Goal: Information Seeking & Learning: Learn about a topic

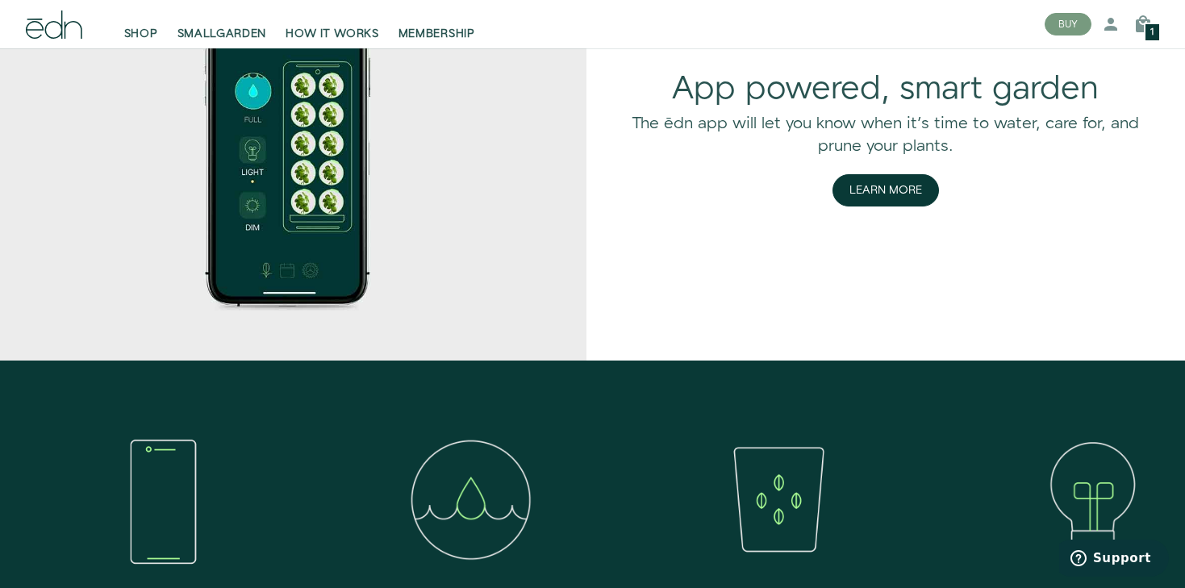
scroll to position [1340, 0]
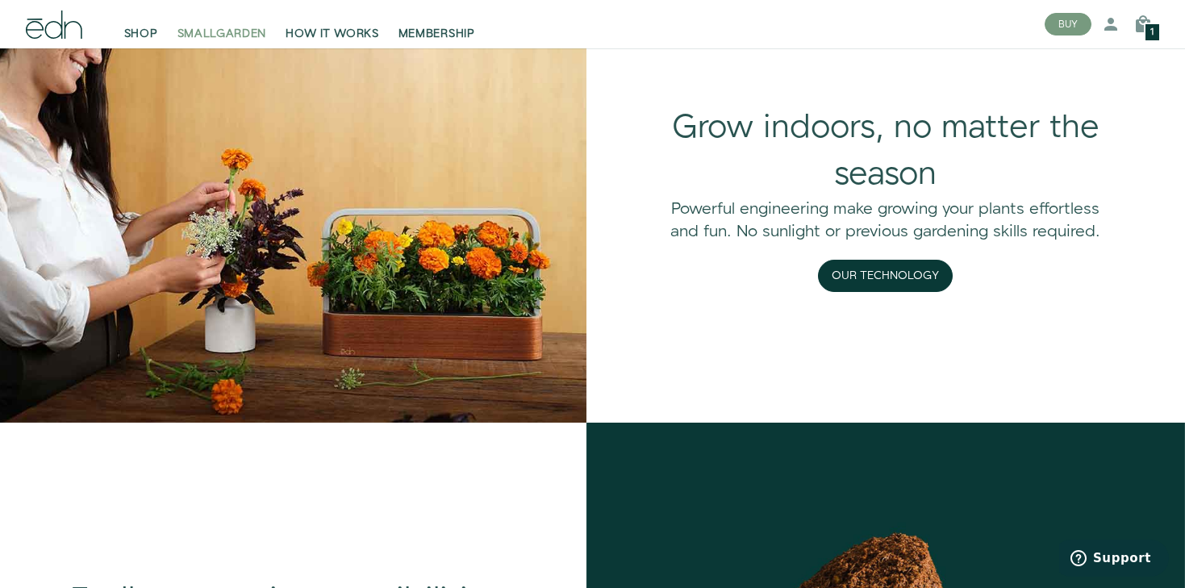
click at [213, 31] on span "SMALLGARDEN" at bounding box center [223, 34] width 90 height 16
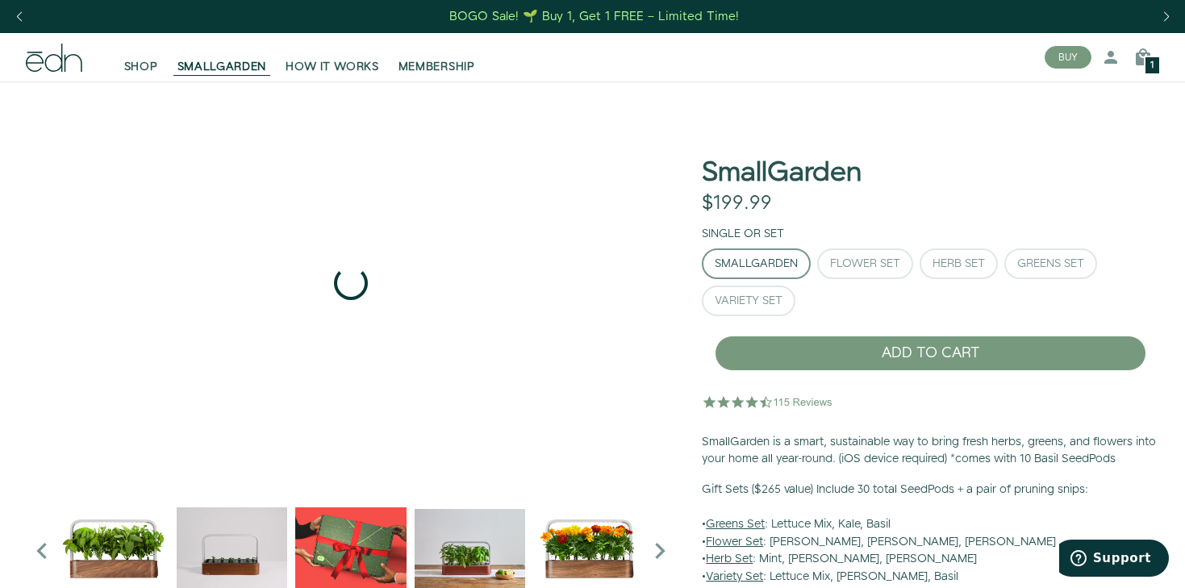
click at [151, 62] on span "SHOP" at bounding box center [141, 67] width 34 height 16
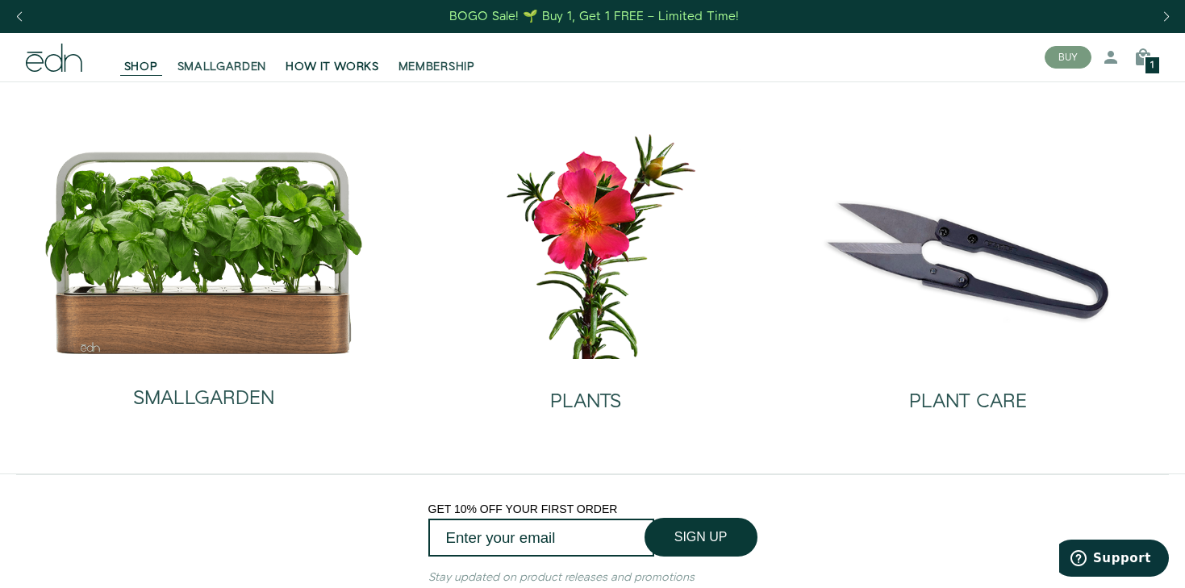
click at [349, 55] on link "HOW IT WORKS" at bounding box center [332, 58] width 112 height 36
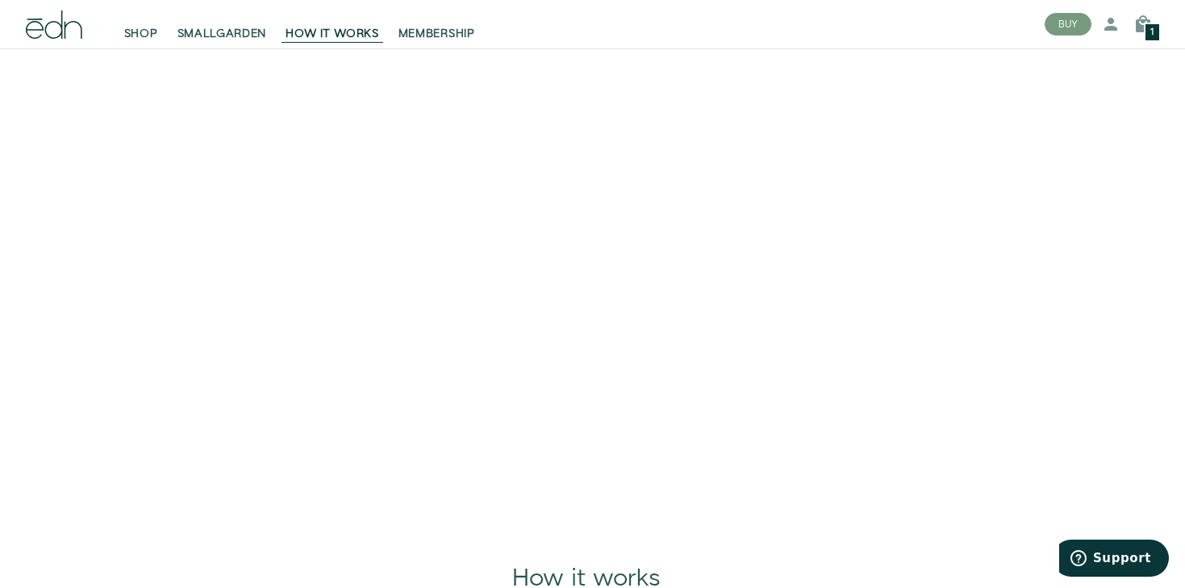
scroll to position [142, 0]
click at [146, 33] on span "SHOP" at bounding box center [141, 34] width 34 height 16
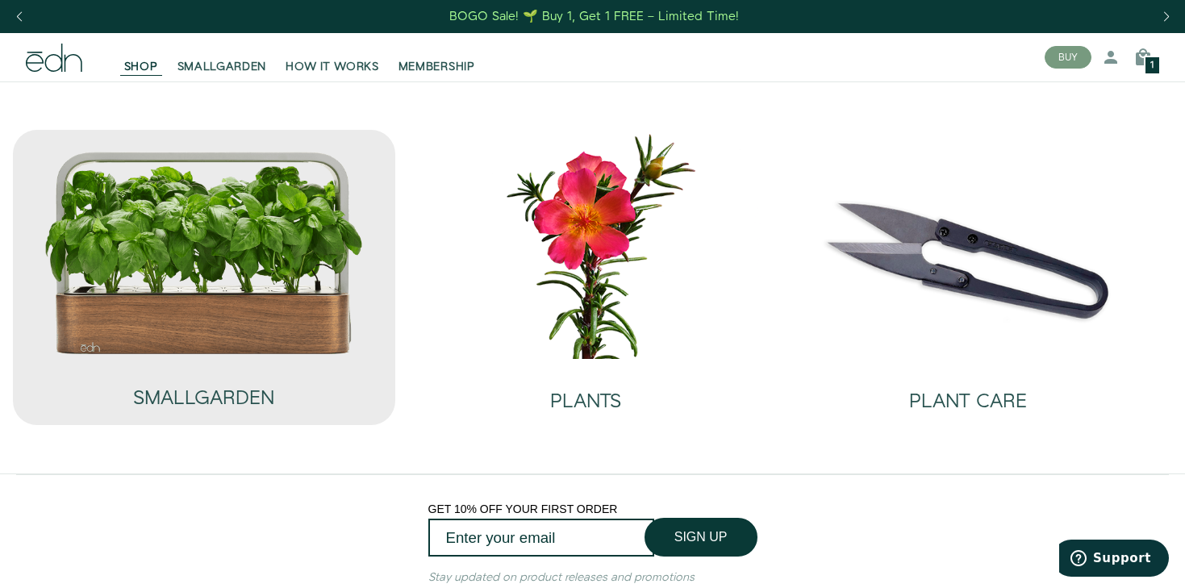
click at [270, 275] on img at bounding box center [204, 253] width 320 height 206
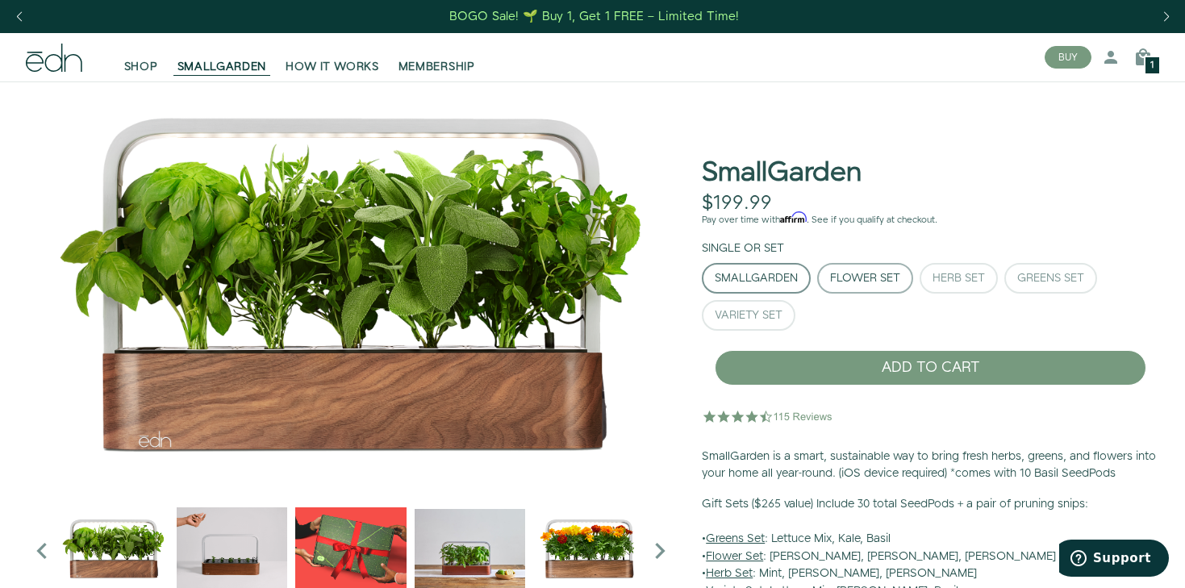
click at [876, 278] on div "Flower Set" at bounding box center [865, 278] width 70 height 11
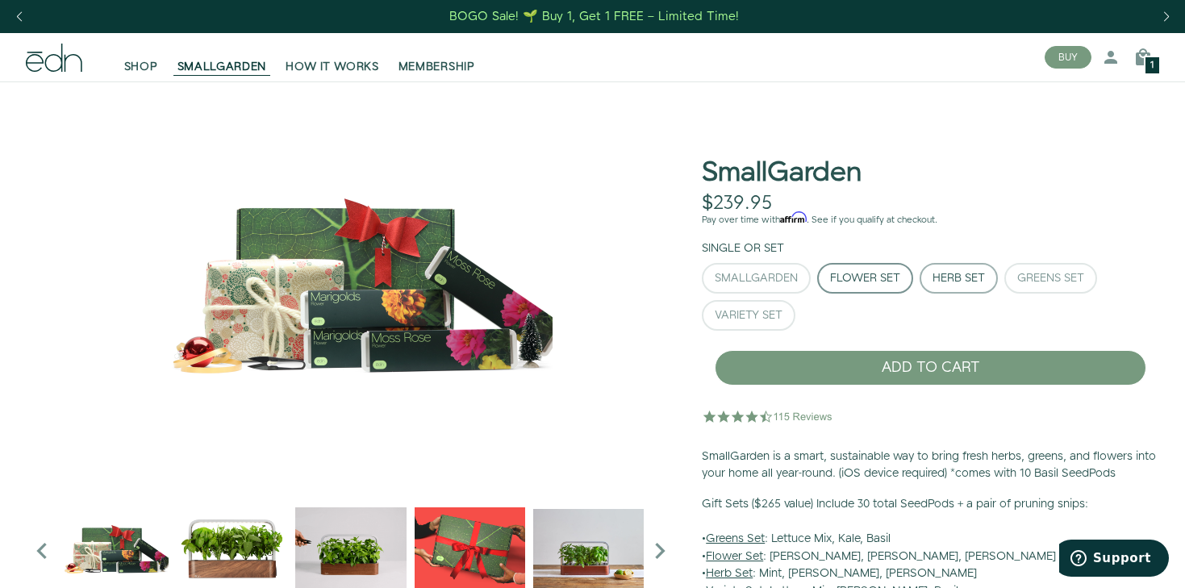
click at [952, 276] on div "Herb Set" at bounding box center [959, 278] width 52 height 11
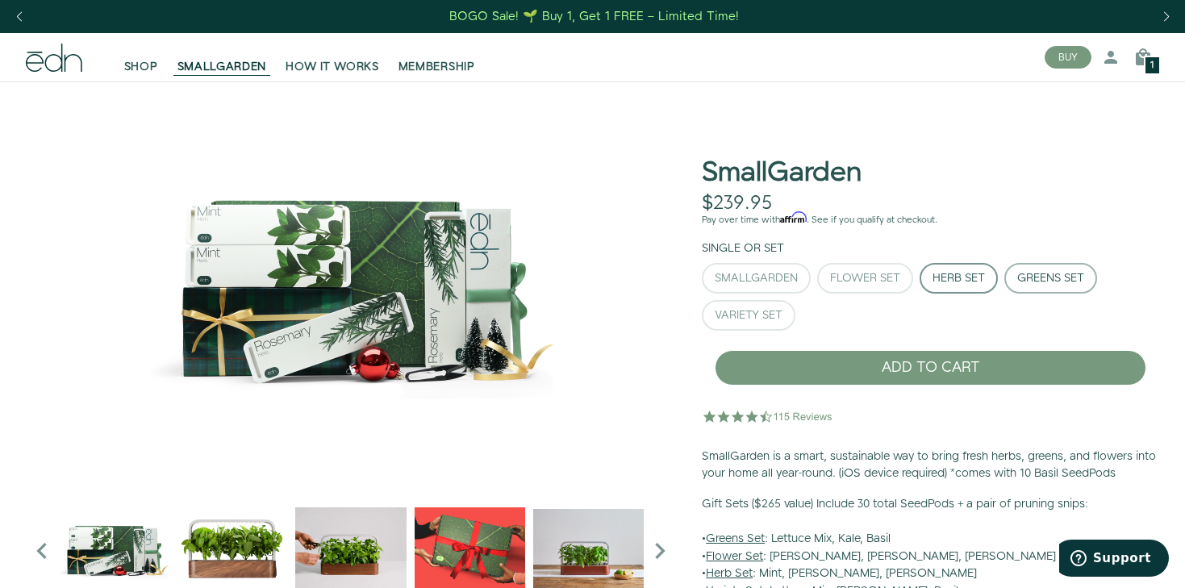
click at [1029, 277] on div "Greens Set" at bounding box center [1051, 278] width 67 height 11
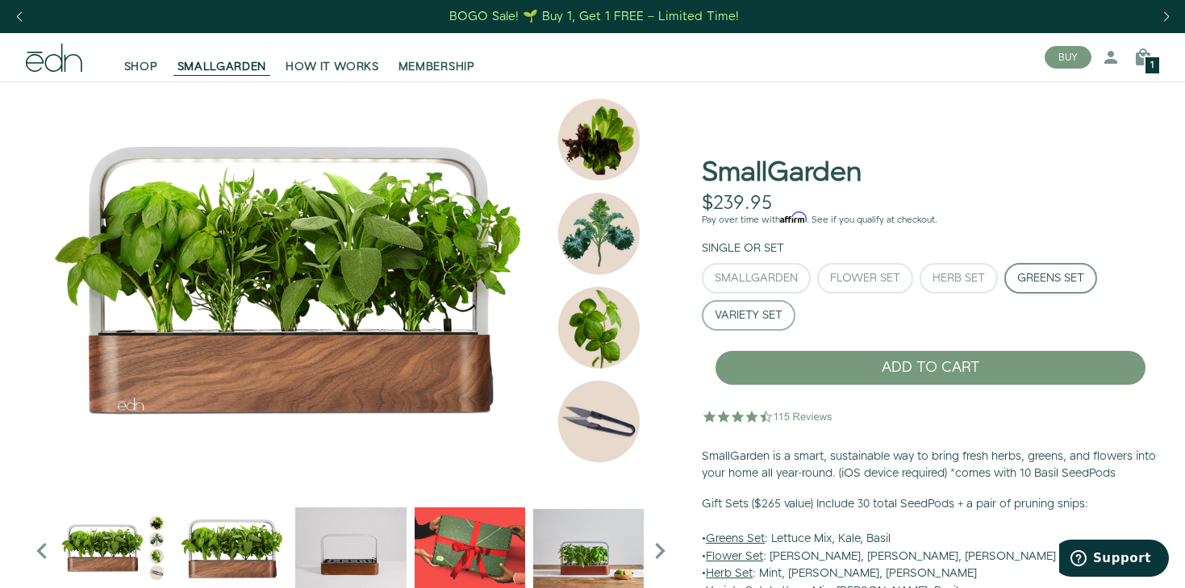
click at [775, 316] on div "Variety Set" at bounding box center [749, 315] width 68 height 11
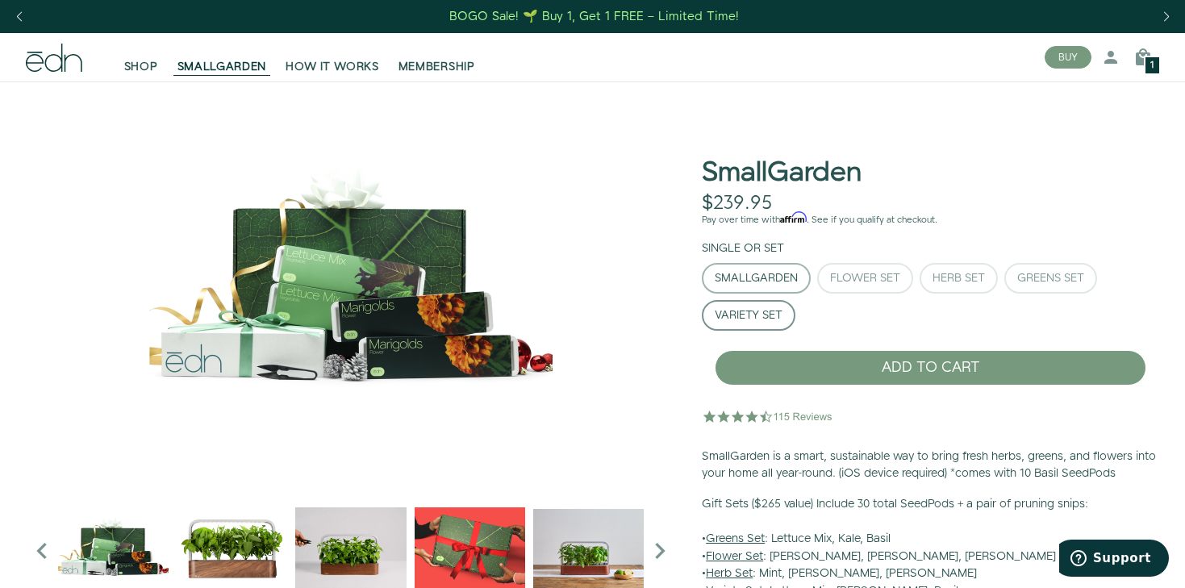
click at [748, 273] on div "SmallGarden" at bounding box center [756, 278] width 83 height 11
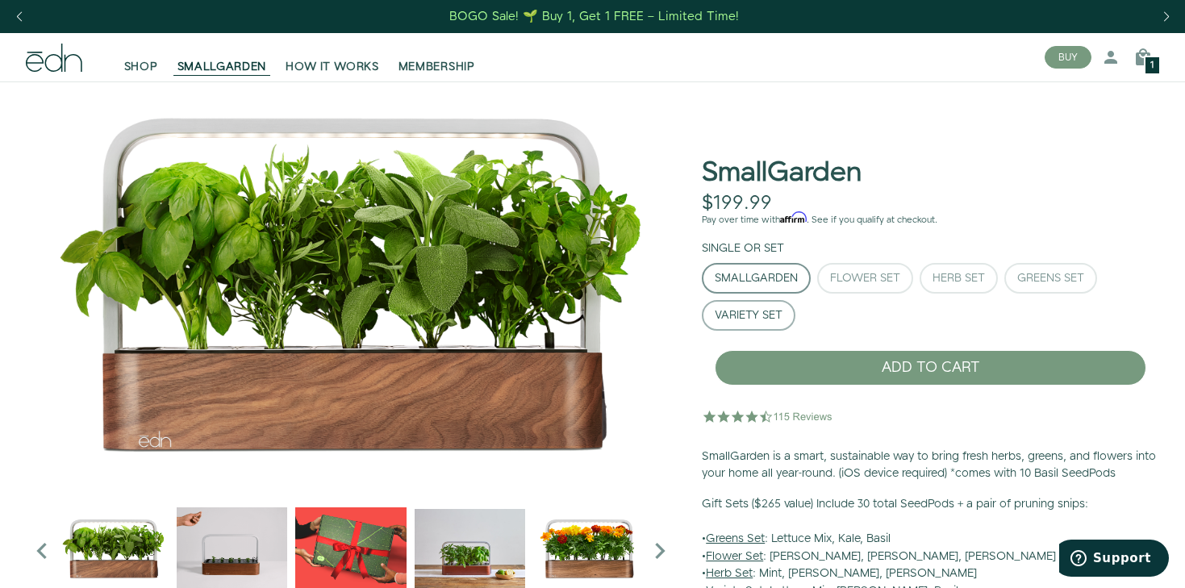
click at [729, 315] on div "Variety Set" at bounding box center [749, 315] width 68 height 11
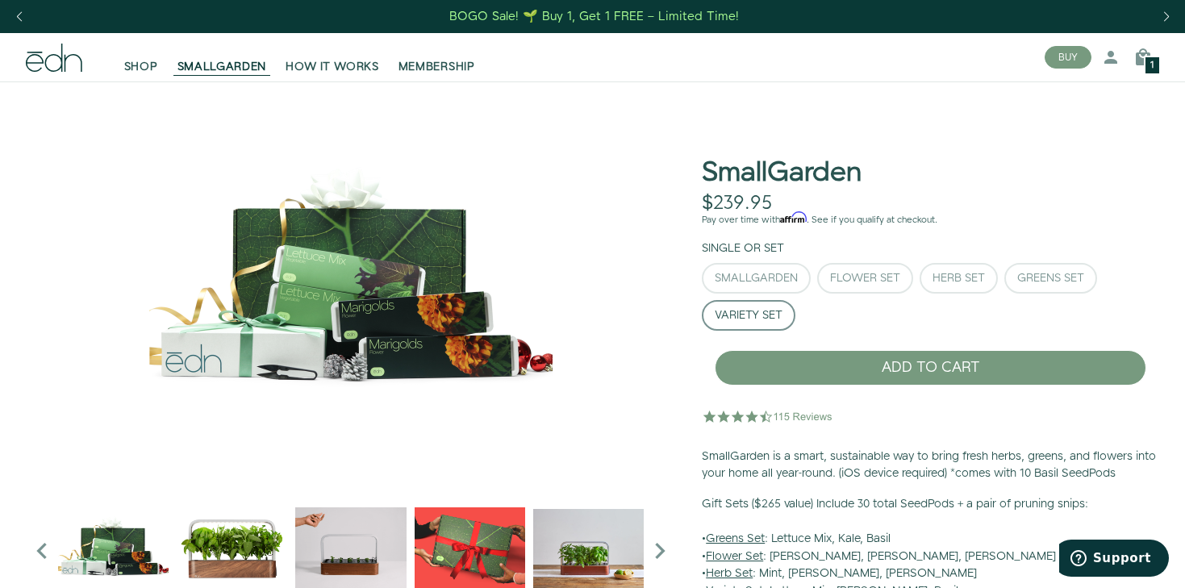
click at [145, 544] on img at bounding box center [113, 548] width 111 height 111
click at [234, 566] on img "1 / 6" at bounding box center [232, 548] width 111 height 111
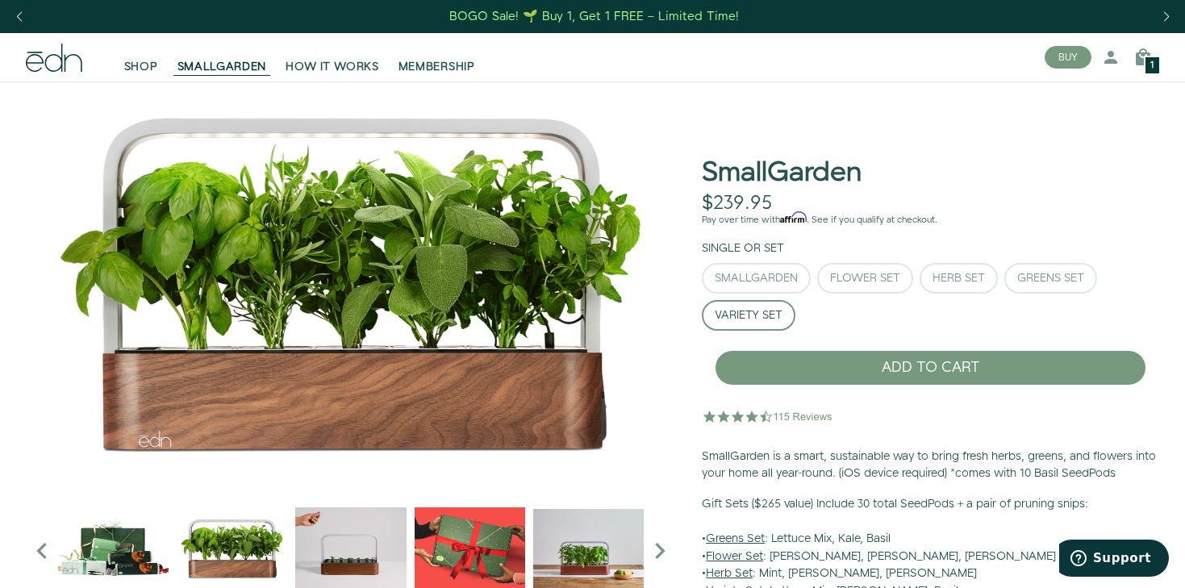
click at [335, 550] on img "2 / 6" at bounding box center [350, 548] width 111 height 111
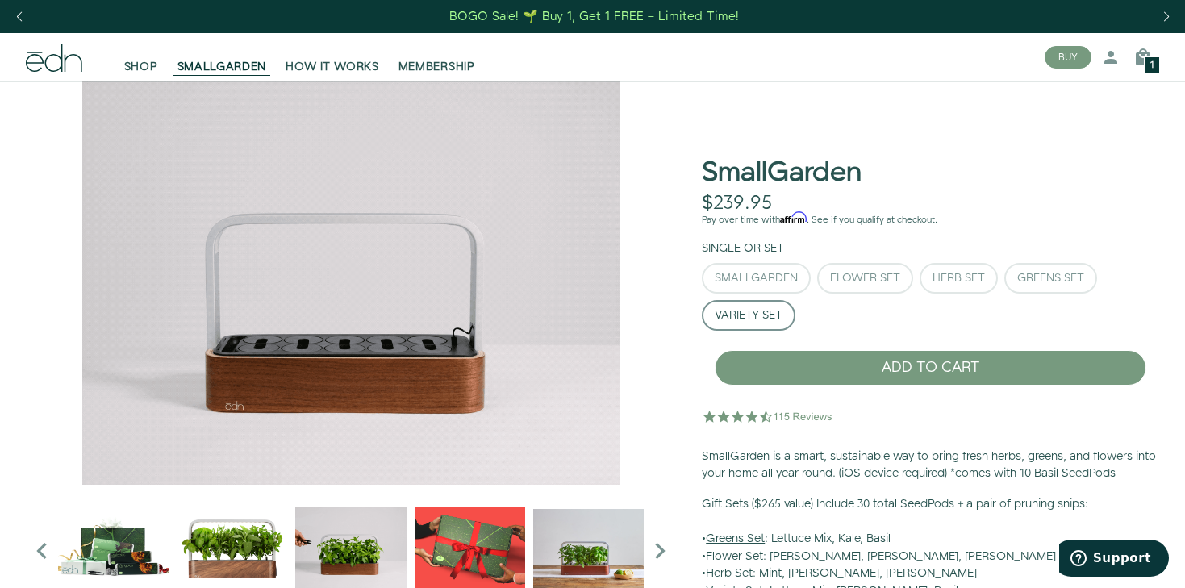
click at [435, 559] on img "3 / 6" at bounding box center [470, 548] width 111 height 111
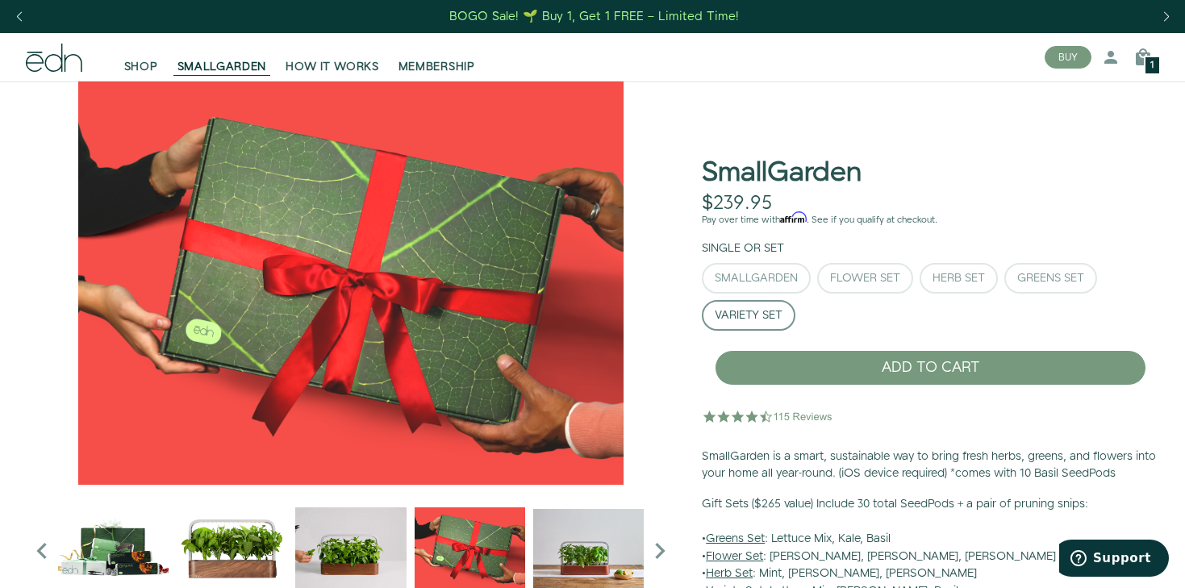
click at [572, 575] on img "4 / 6" at bounding box center [588, 548] width 111 height 111
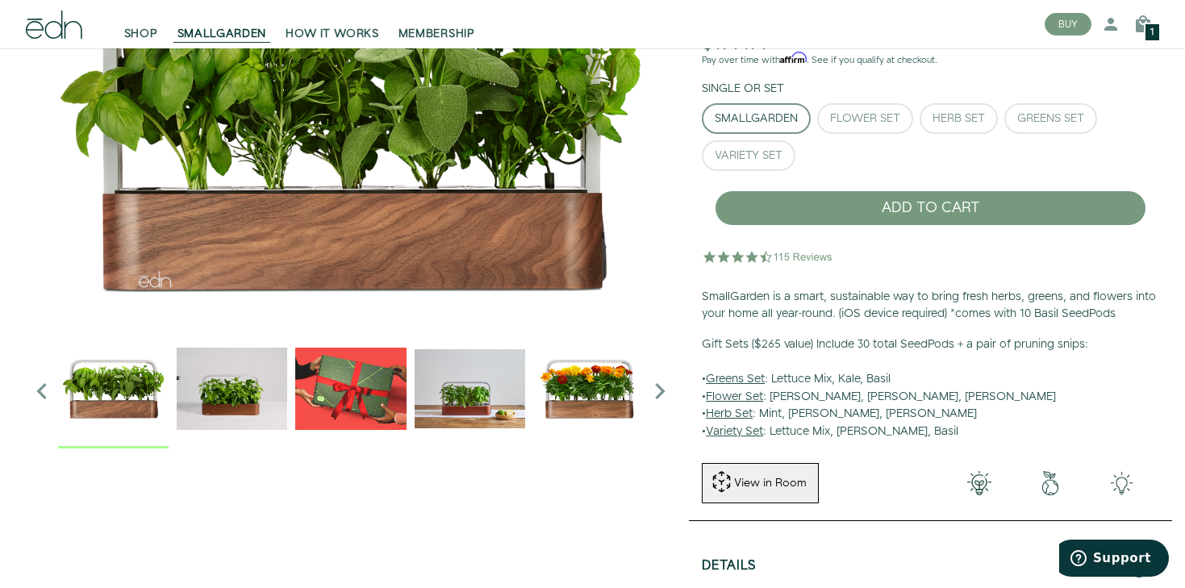
scroll to position [162, 0]
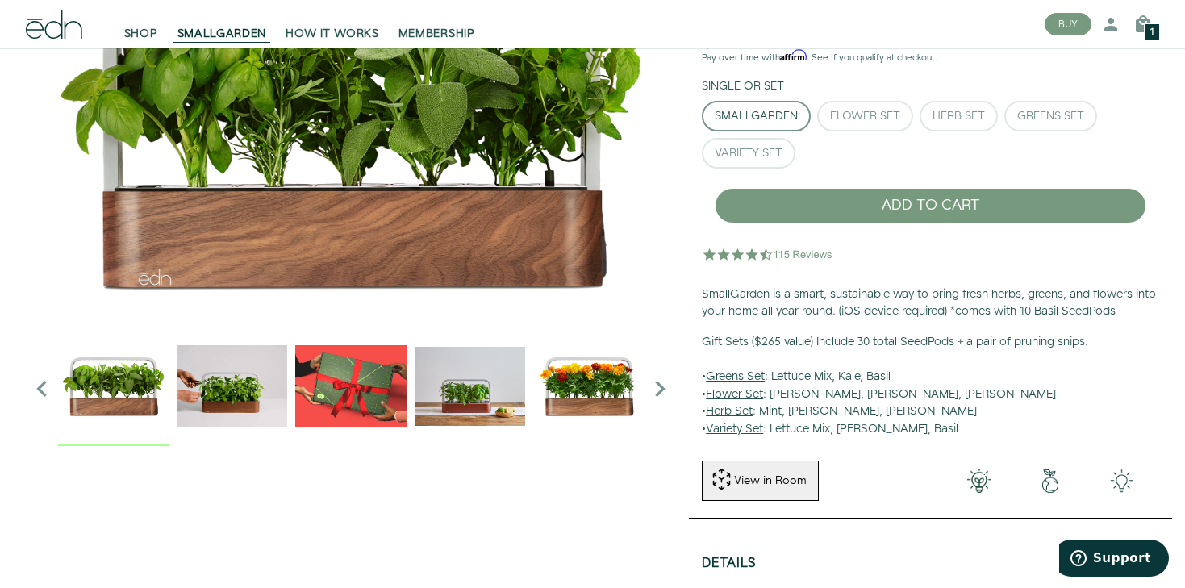
click at [730, 252] on img at bounding box center [768, 254] width 133 height 32
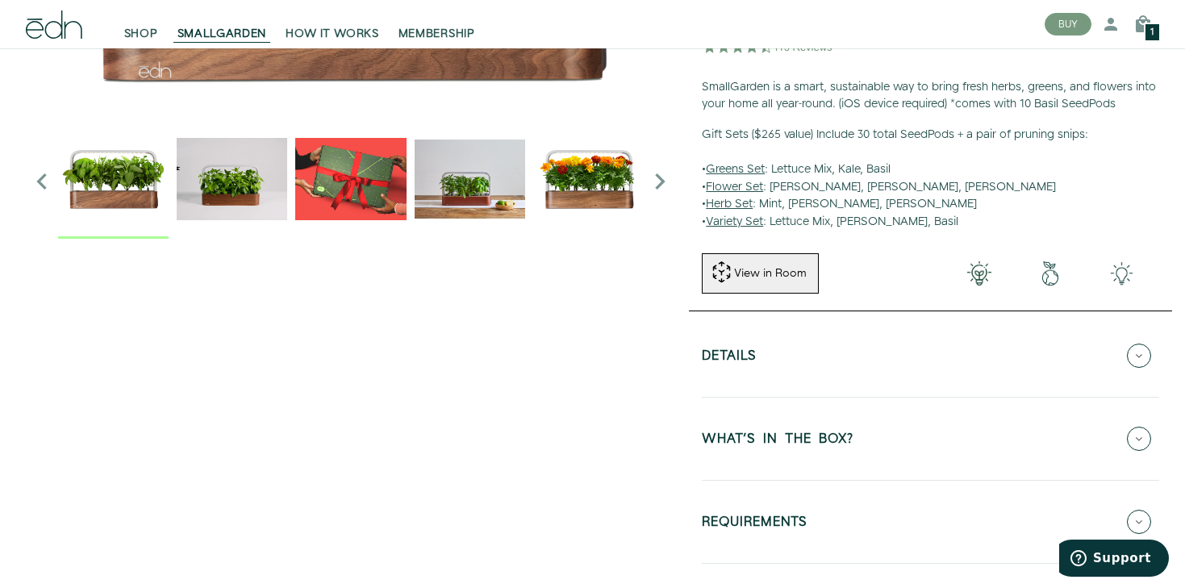
scroll to position [369, 0]
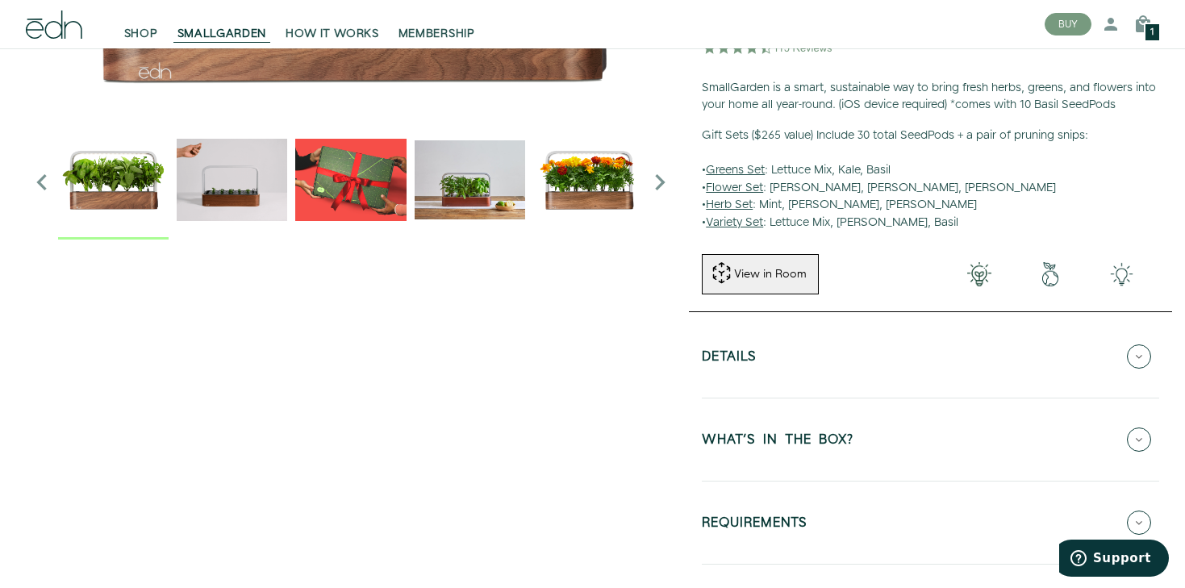
click at [780, 345] on button "Details" at bounding box center [931, 356] width 458 height 56
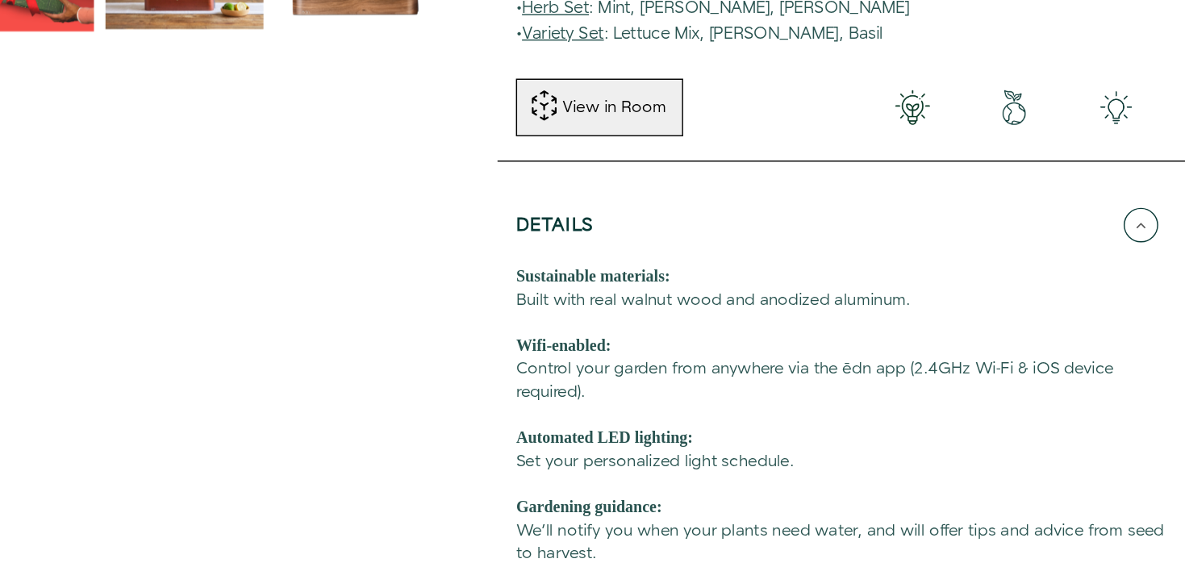
scroll to position [0, 0]
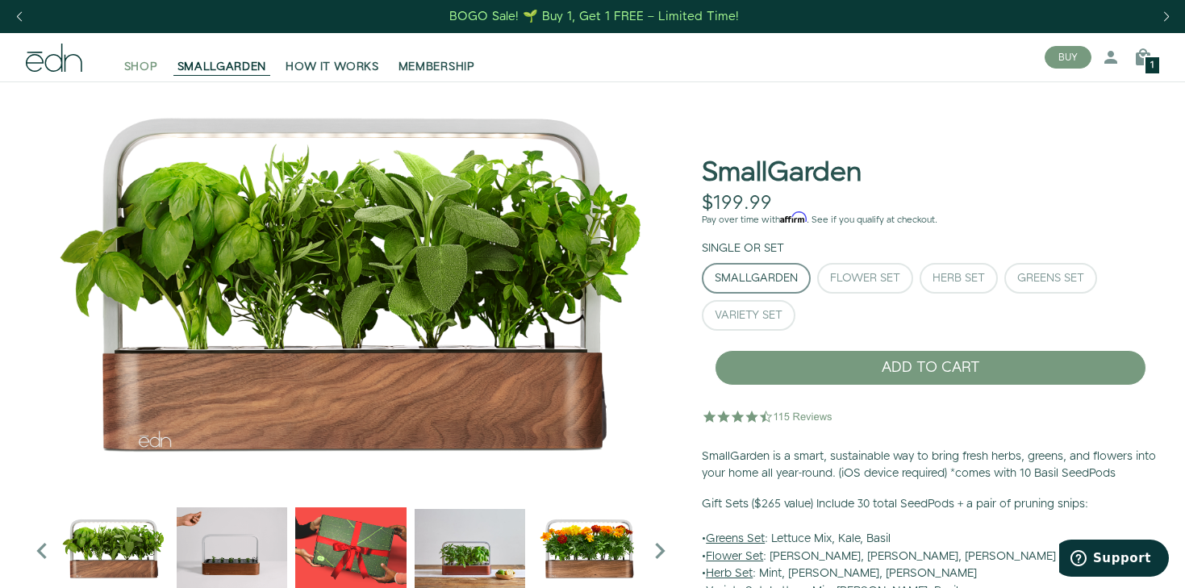
click at [142, 61] on span "SHOP" at bounding box center [141, 67] width 34 height 16
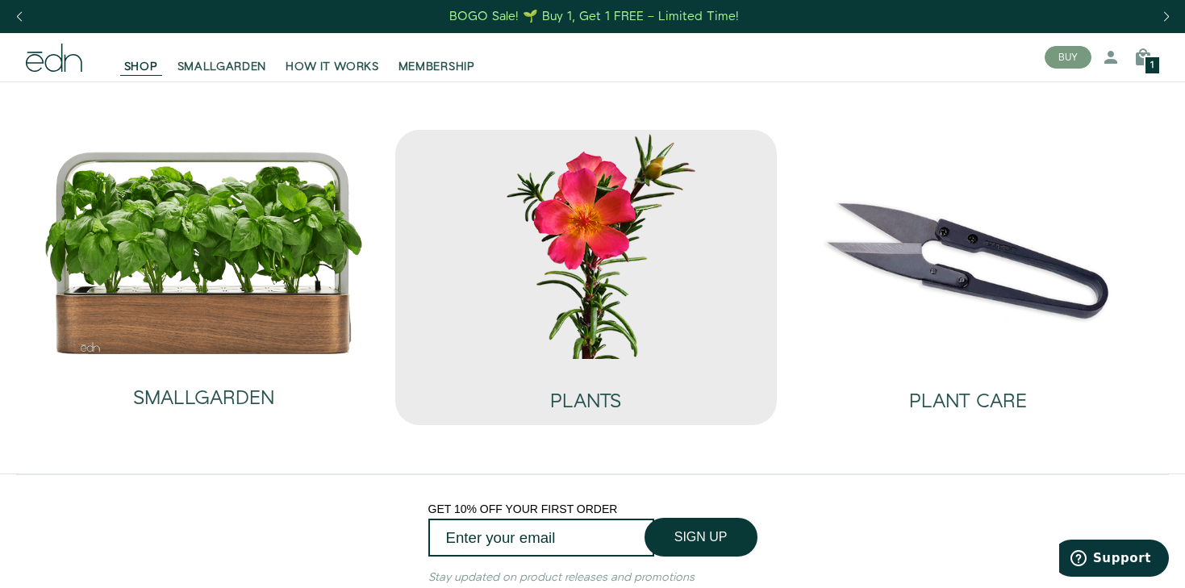
click at [527, 162] on img at bounding box center [586, 244] width 357 height 228
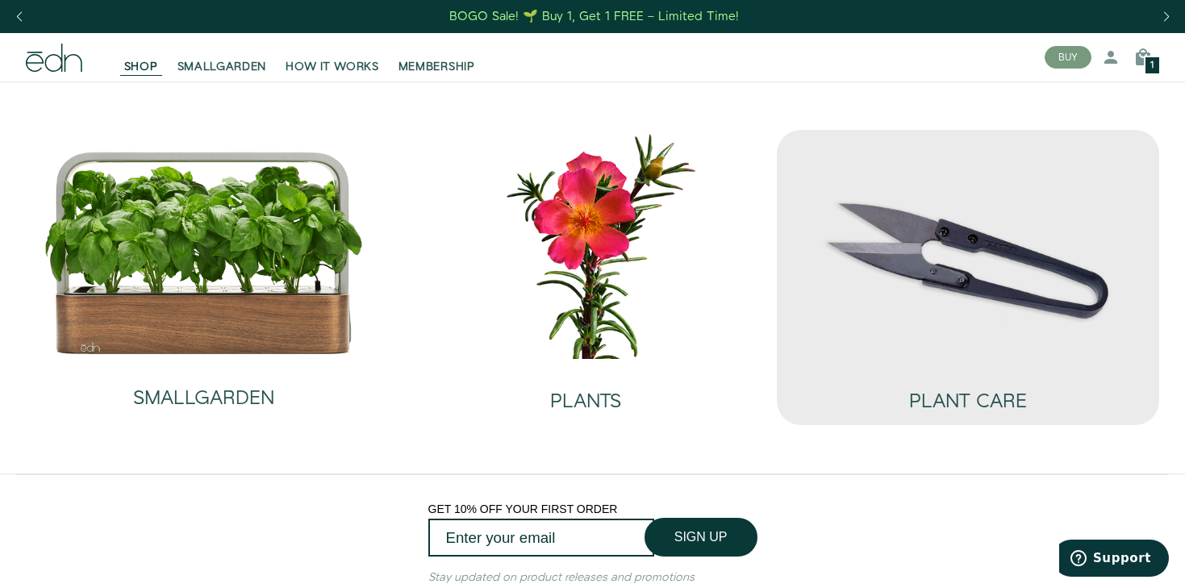
click at [880, 187] on img at bounding box center [968, 244] width 357 height 228
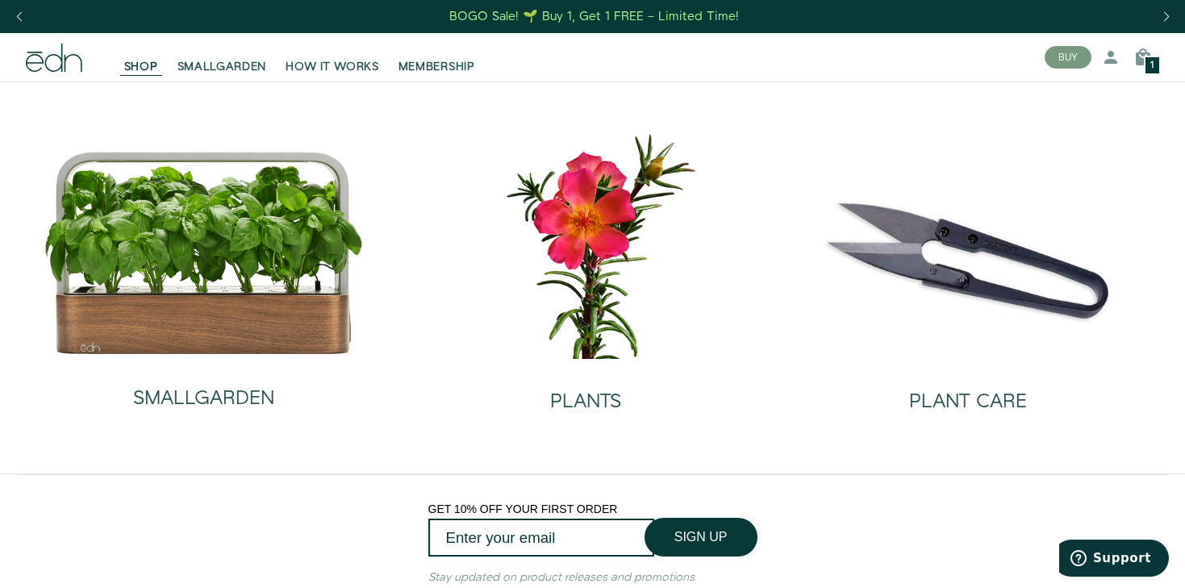
click at [35, 54] on icon at bounding box center [35, 63] width 18 height 18
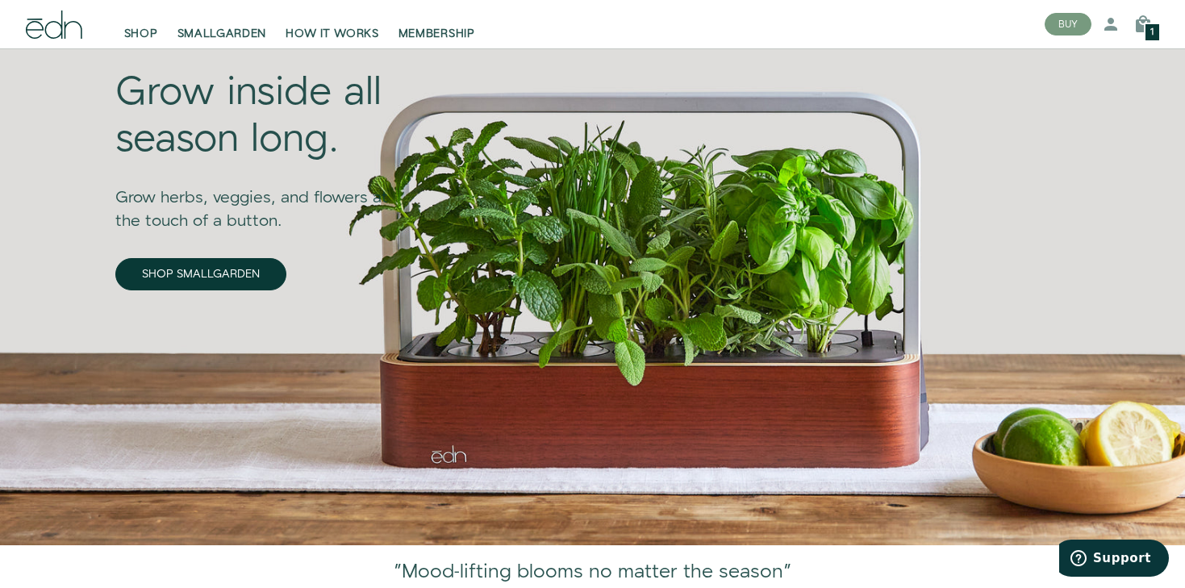
scroll to position [125, 0]
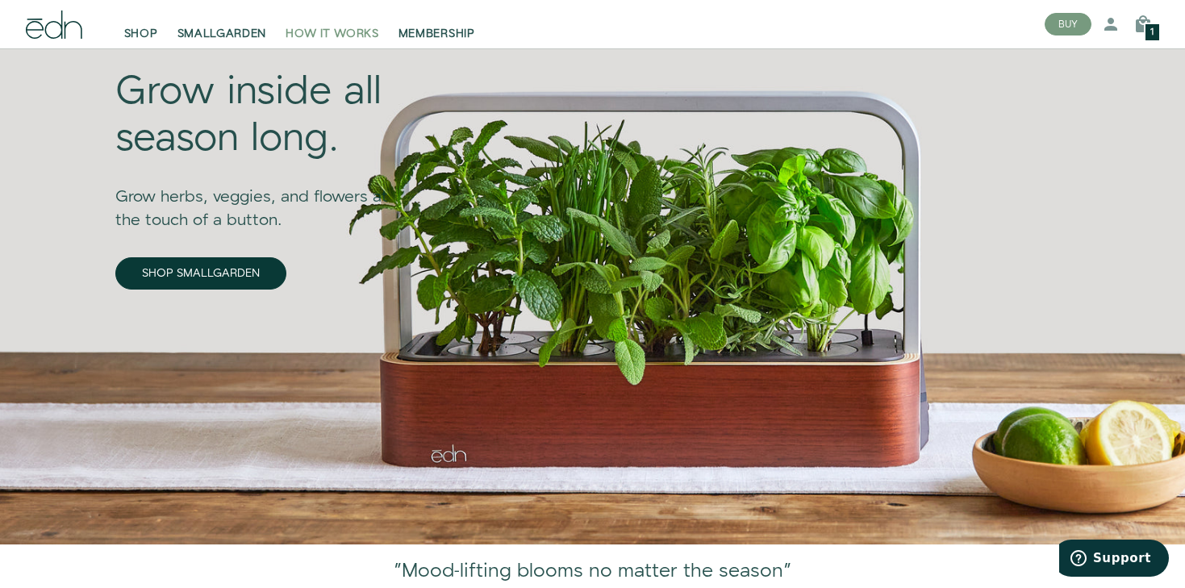
click at [331, 39] on span "HOW IT WORKS" at bounding box center [332, 34] width 93 height 16
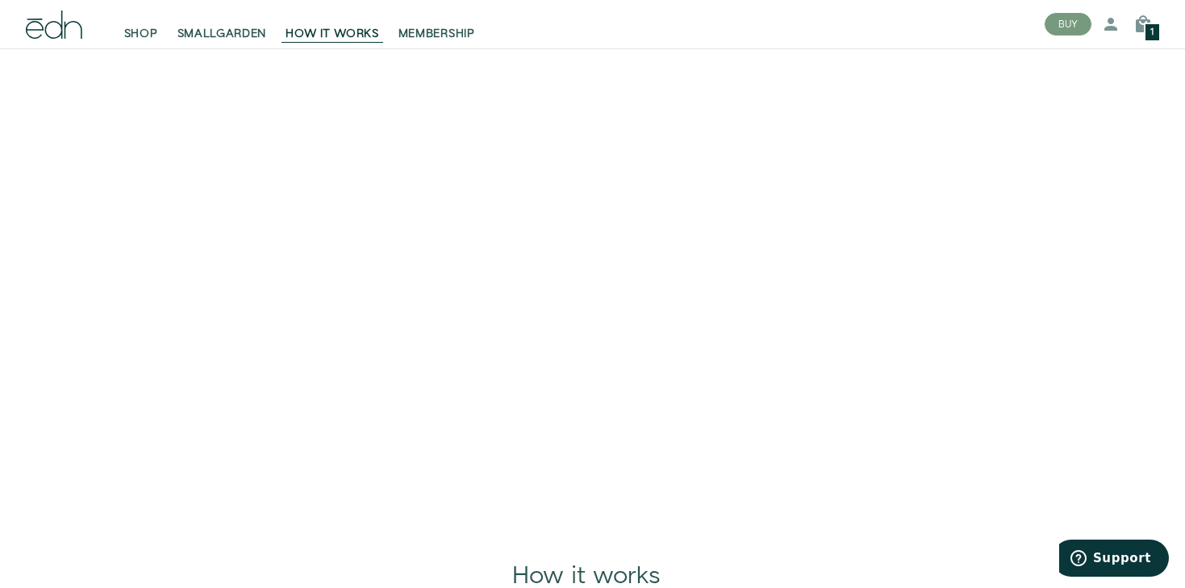
scroll to position [136, 0]
click at [148, 27] on span "SHOP" at bounding box center [141, 34] width 34 height 16
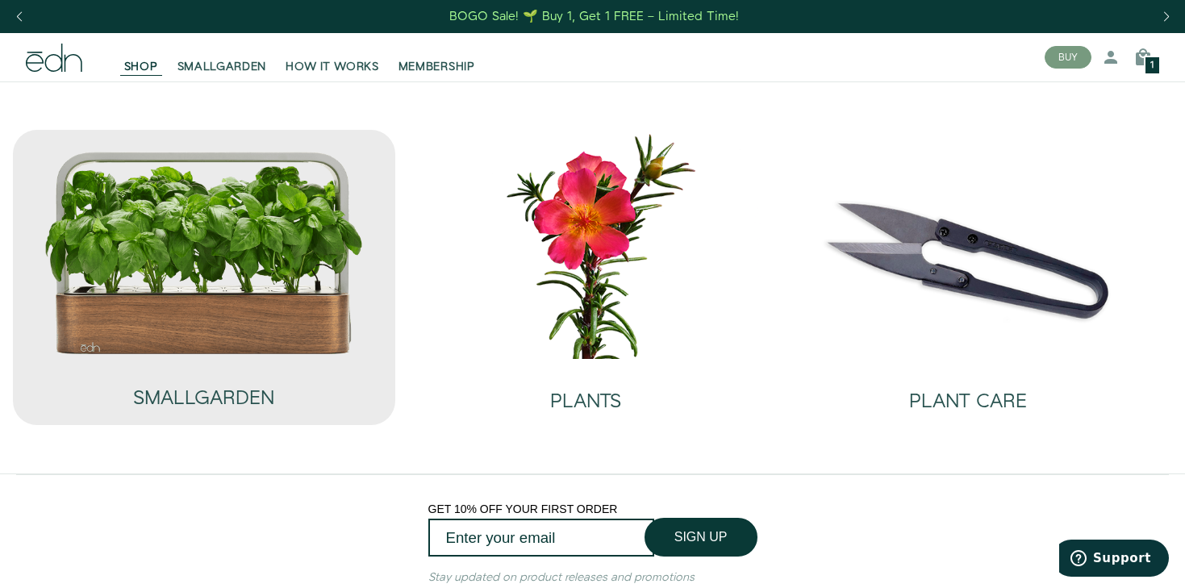
click at [208, 222] on img at bounding box center [204, 253] width 320 height 206
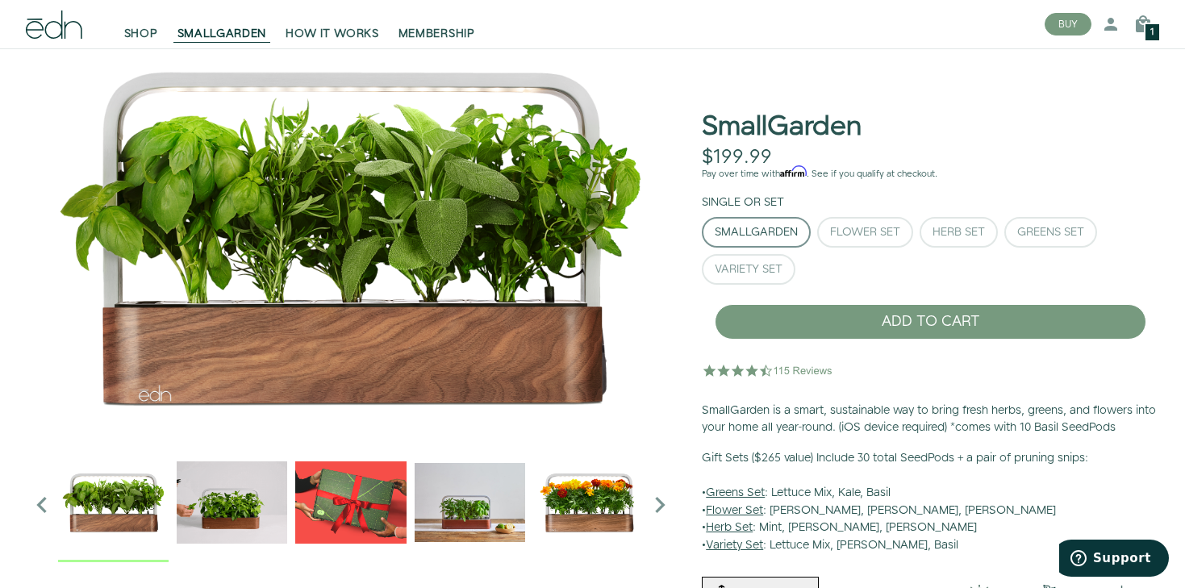
scroll to position [55, 0]
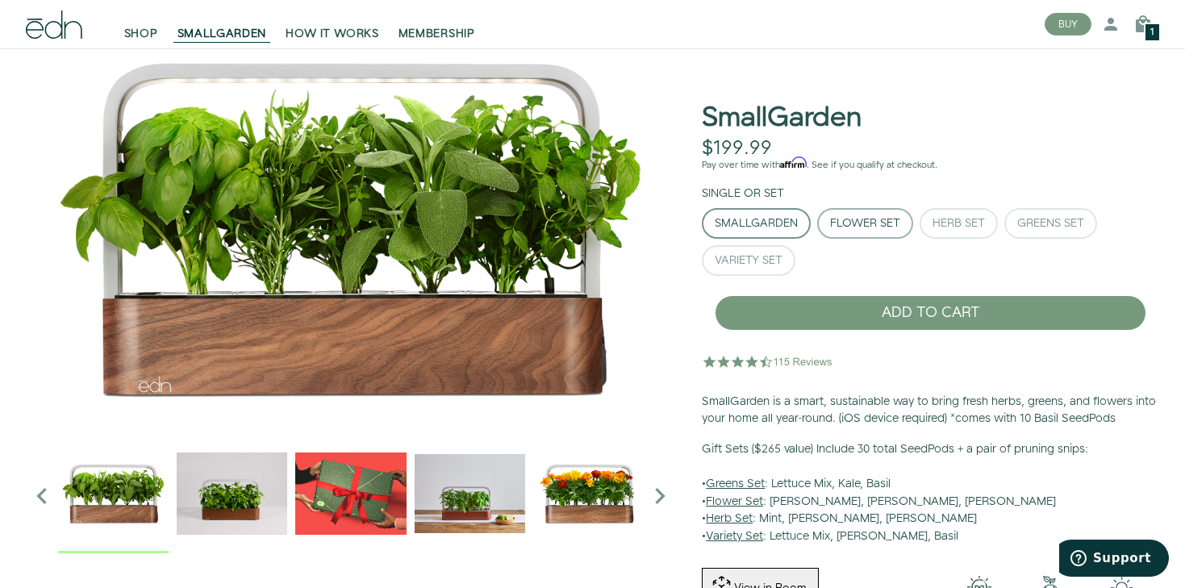
click at [884, 219] on div "Flower Set" at bounding box center [865, 223] width 70 height 11
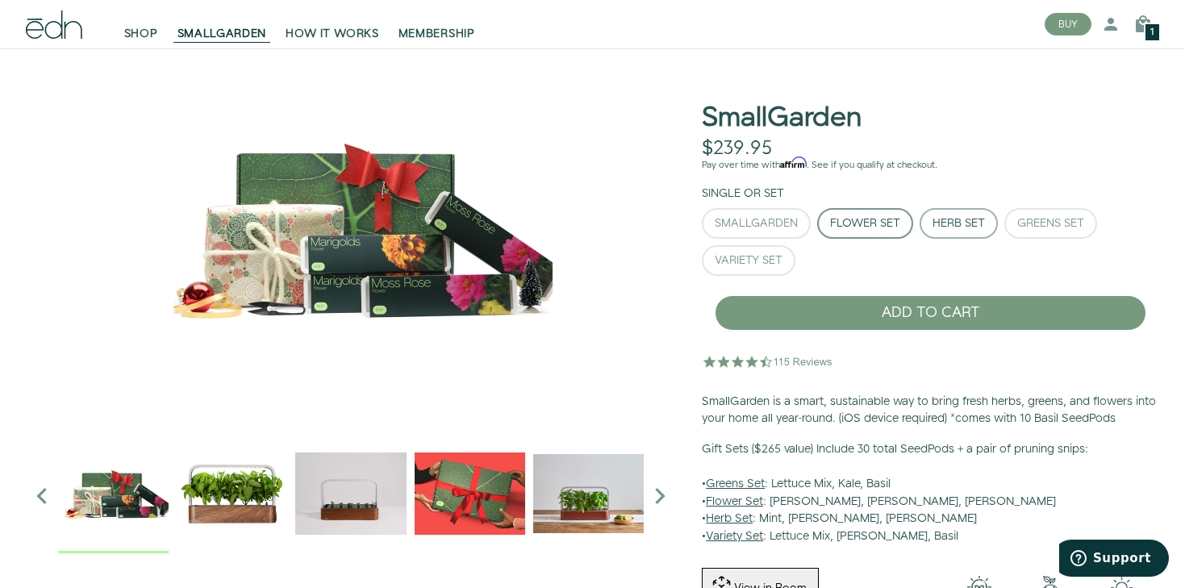
click at [943, 228] on div "Herb Set" at bounding box center [959, 223] width 52 height 11
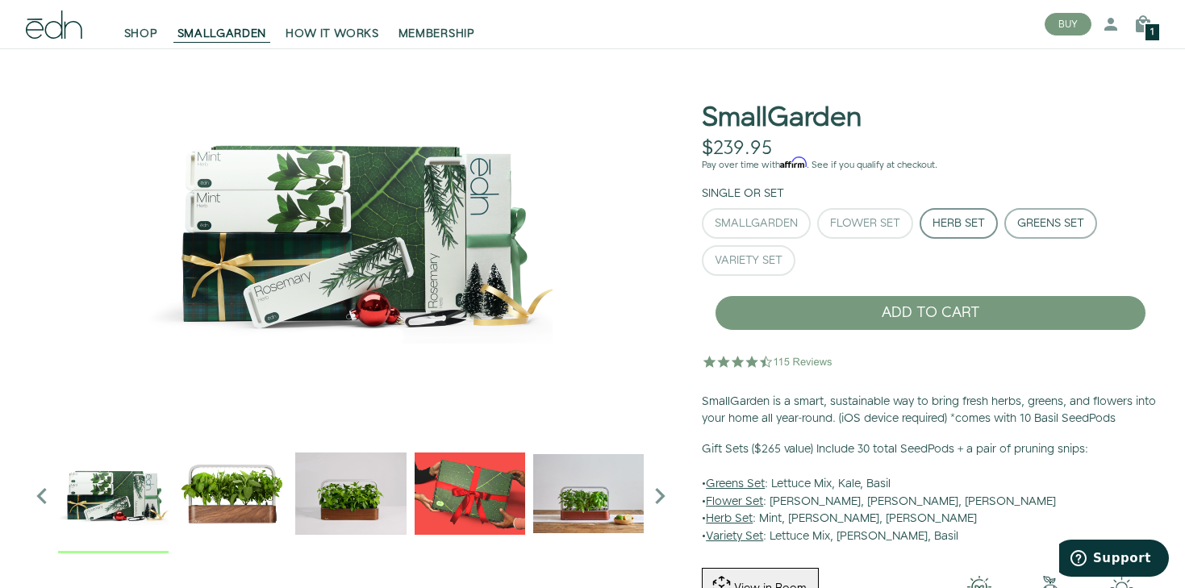
click at [1009, 225] on button "Greens Set" at bounding box center [1051, 223] width 93 height 31
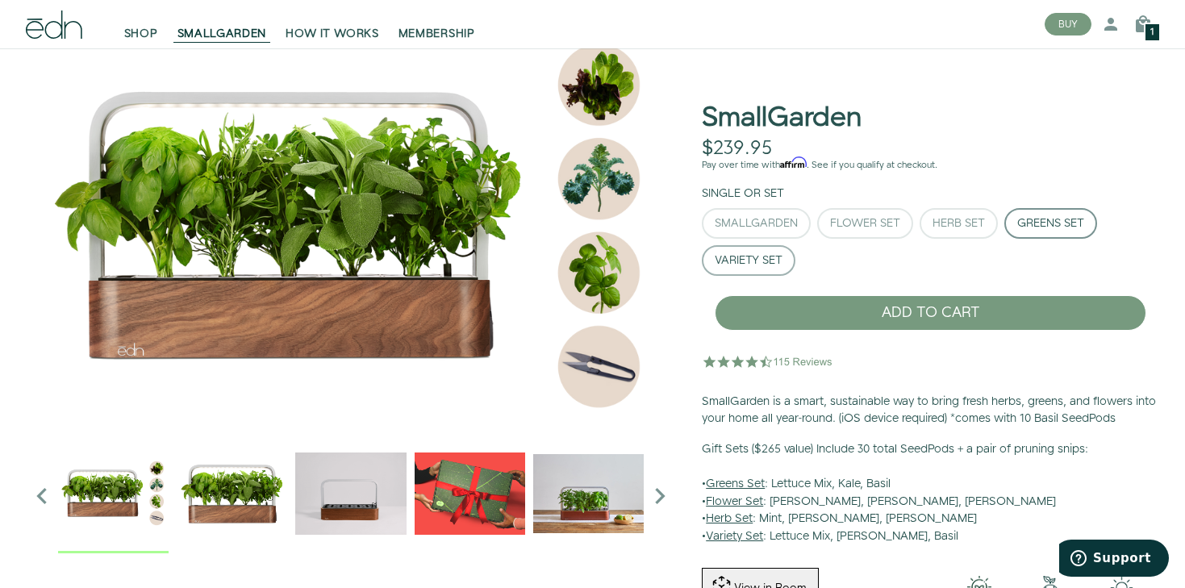
click at [754, 259] on div "Variety Set" at bounding box center [749, 260] width 68 height 11
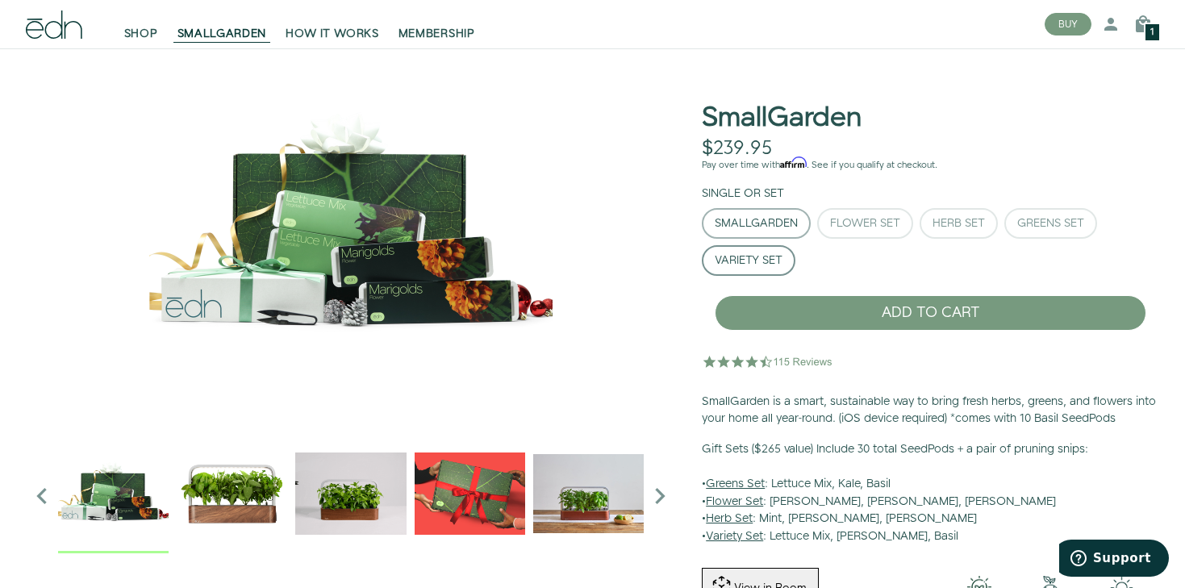
click at [746, 218] on div "SmallGarden" at bounding box center [756, 223] width 83 height 11
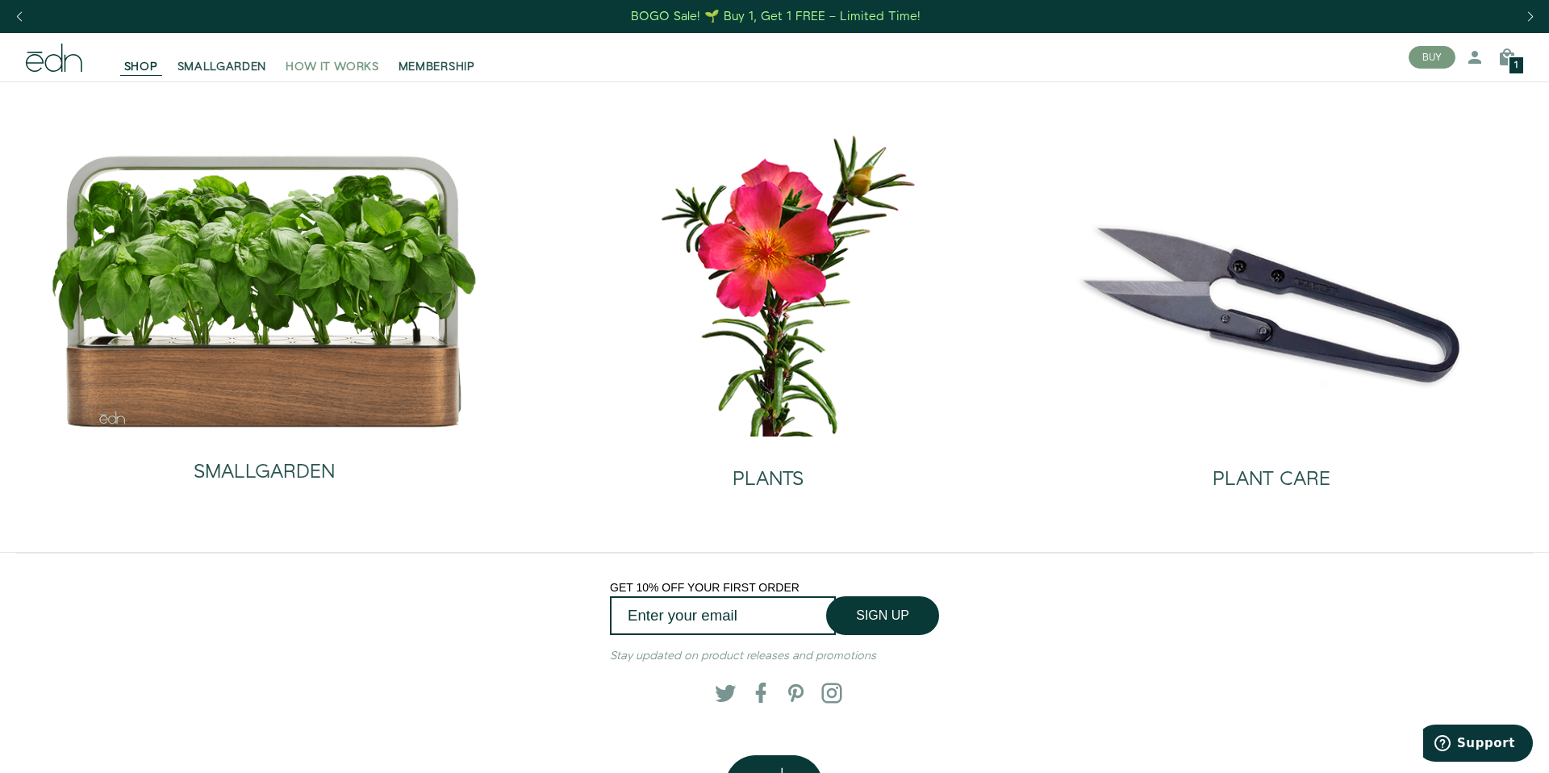
click at [307, 61] on span "HOW IT WORKS" at bounding box center [332, 67] width 93 height 16
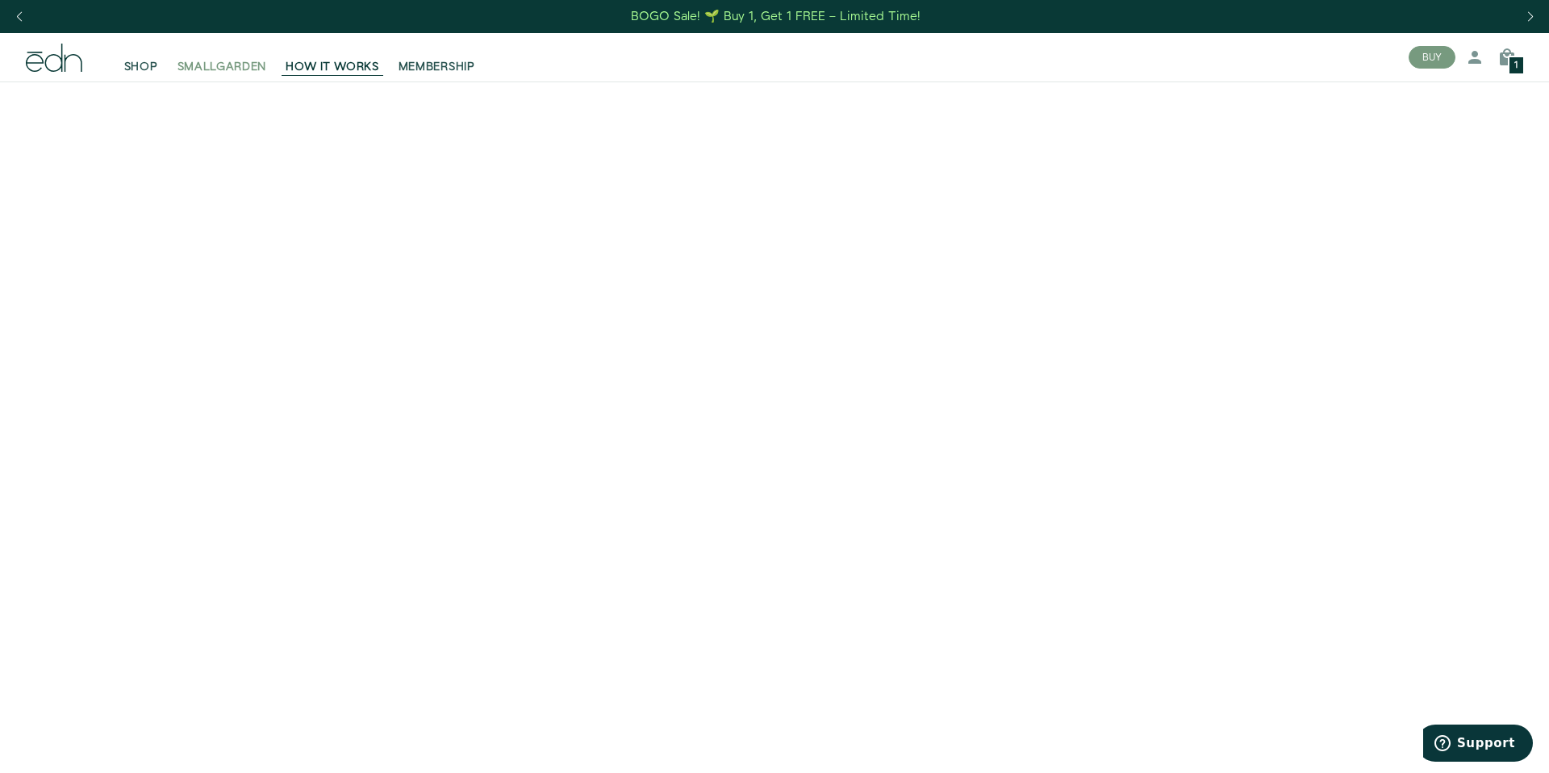
click at [221, 73] on span "SMALLGARDEN" at bounding box center [223, 67] width 90 height 16
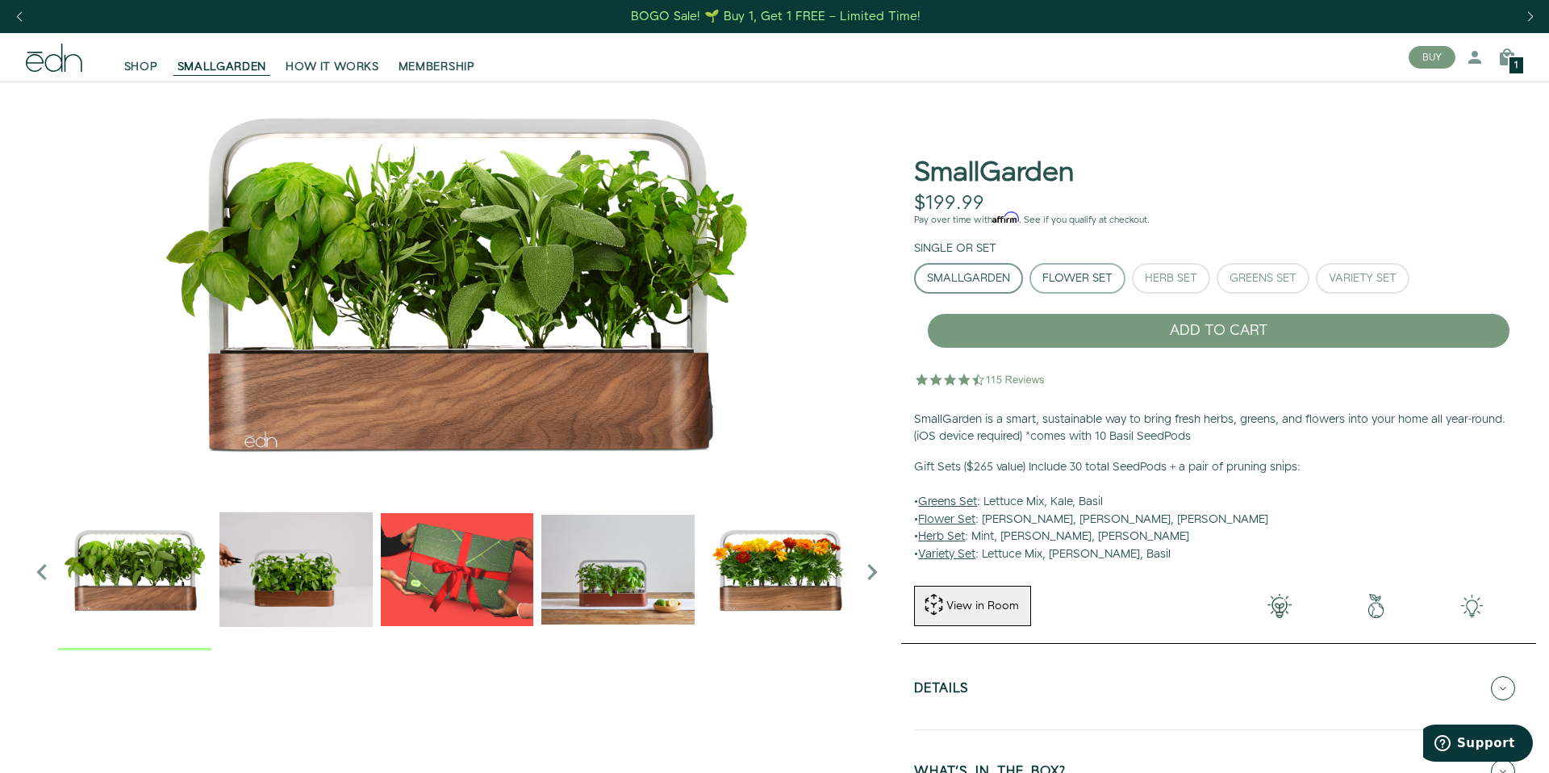
click at [1070, 268] on button "Flower Set" at bounding box center [1078, 278] width 96 height 31
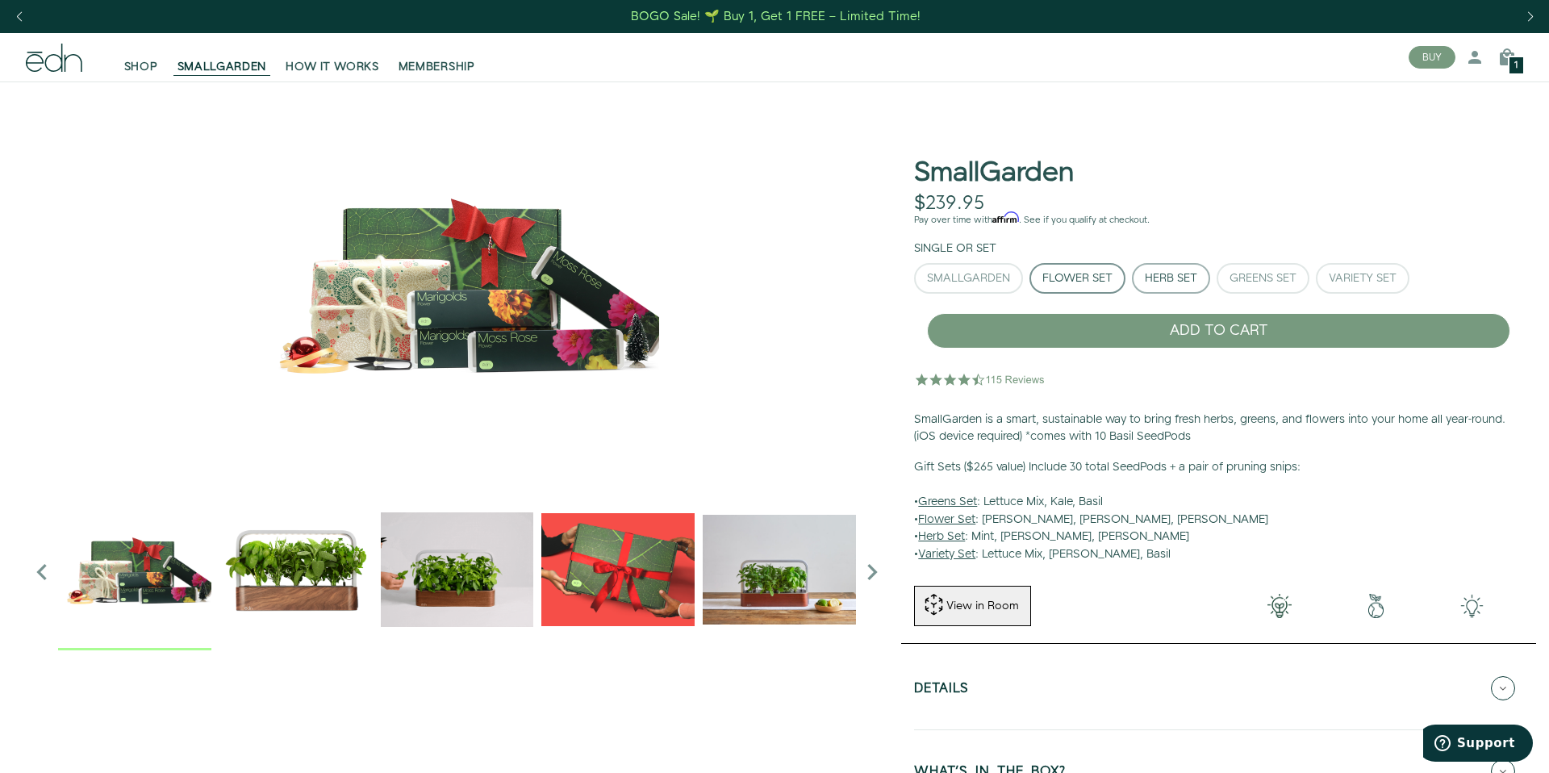
click at [1153, 282] on div "Herb Set" at bounding box center [1171, 278] width 52 height 11
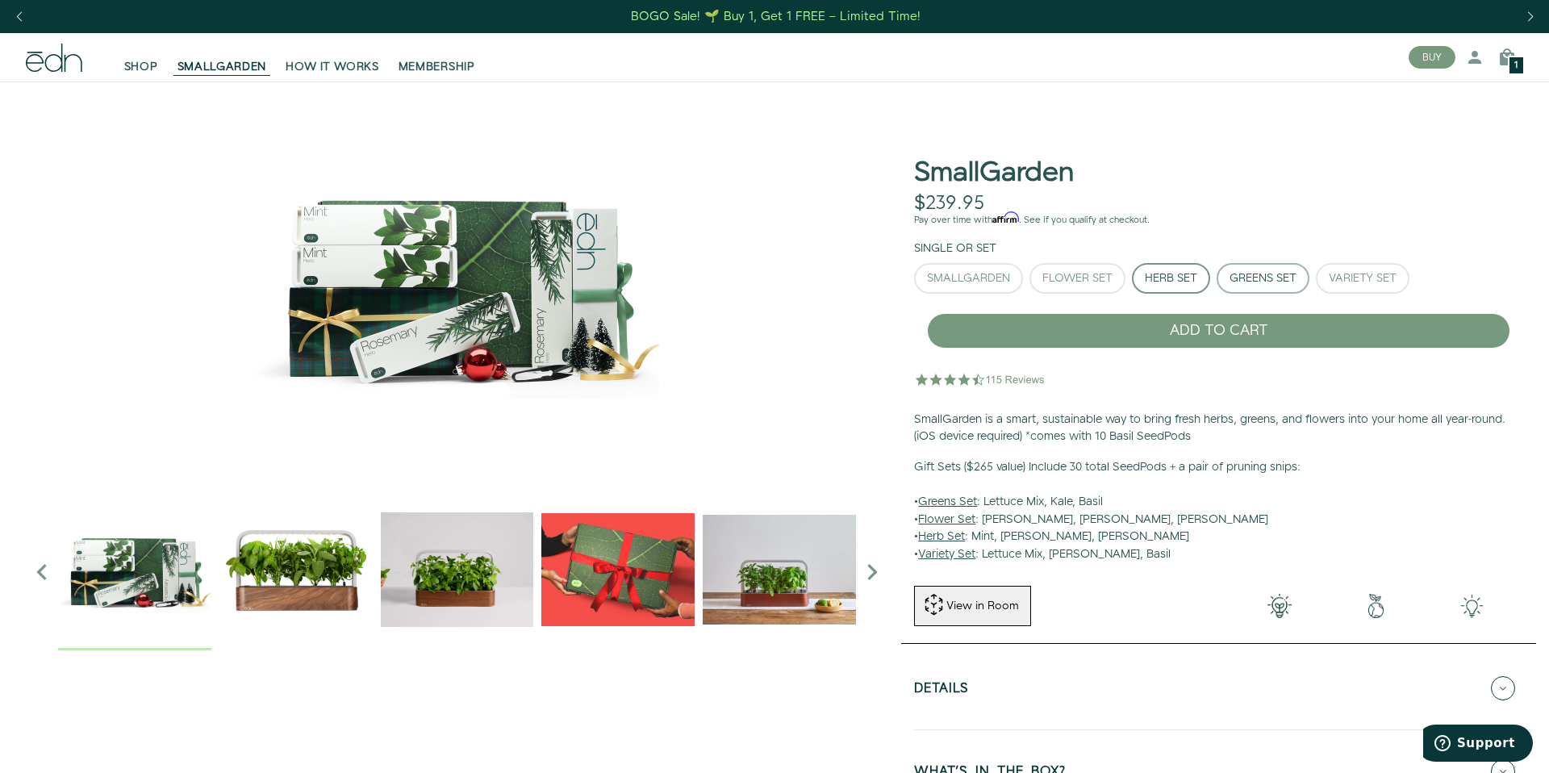
click at [1232, 286] on button "Greens Set" at bounding box center [1263, 278] width 93 height 31
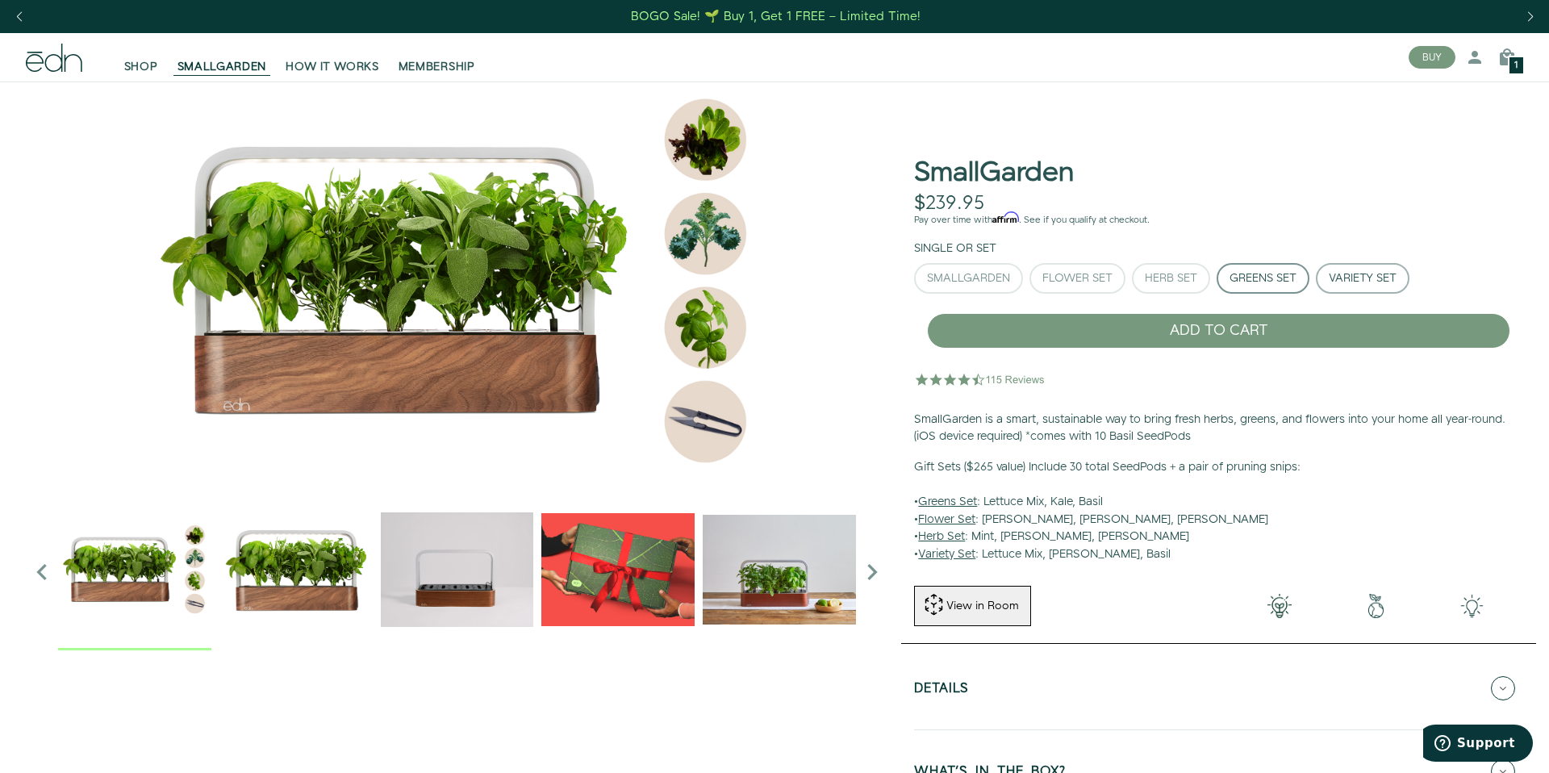
click at [1335, 278] on div "Variety Set" at bounding box center [1363, 278] width 68 height 11
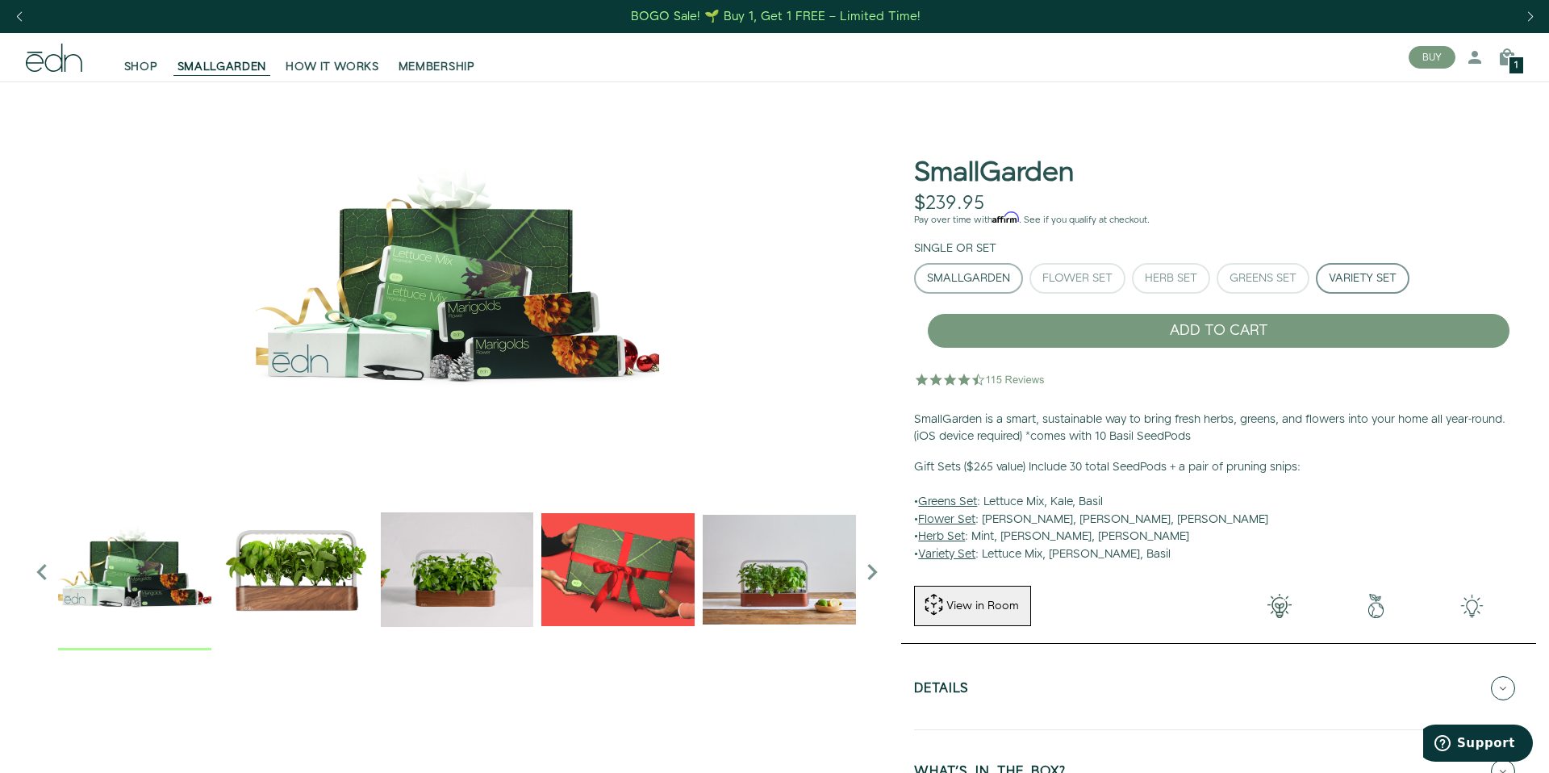
click at [1014, 269] on button "SmallGarden" at bounding box center [968, 278] width 109 height 31
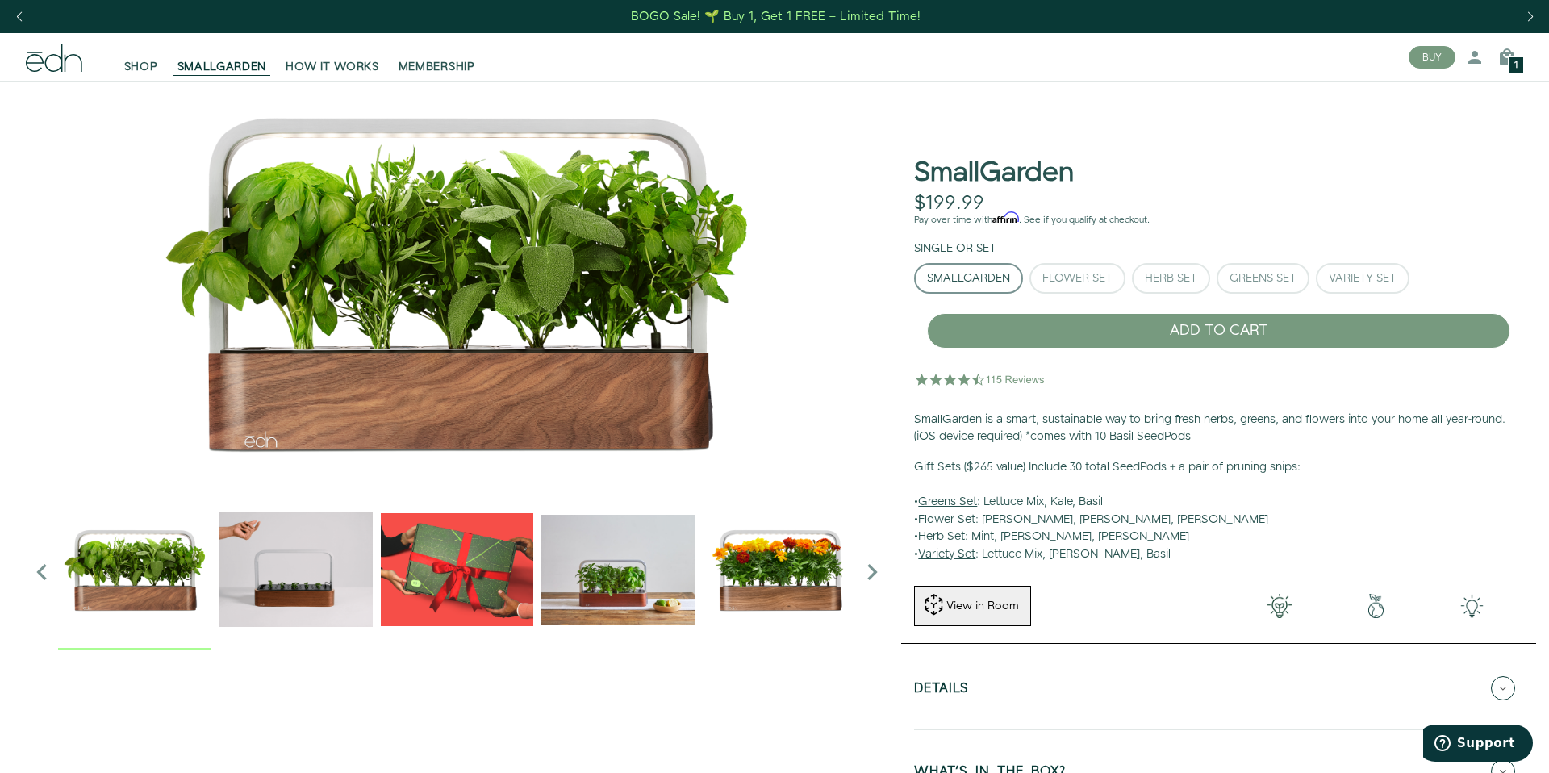
click at [498, 556] on img "3 / 6" at bounding box center [457, 569] width 153 height 153
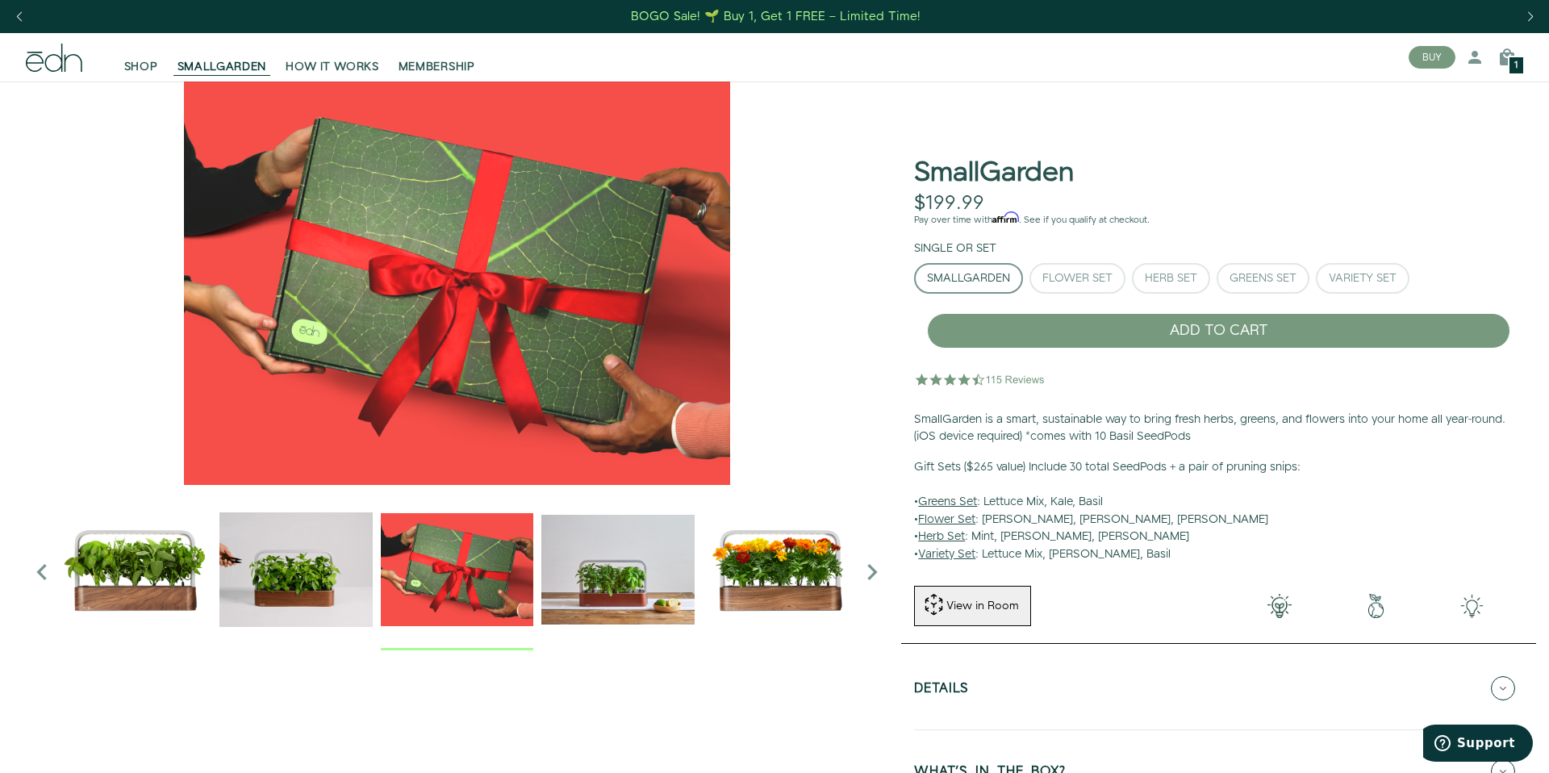
click at [583, 559] on img "4 / 6" at bounding box center [617, 569] width 153 height 153
click at [655, 564] on img "4 / 6" at bounding box center [617, 569] width 153 height 153
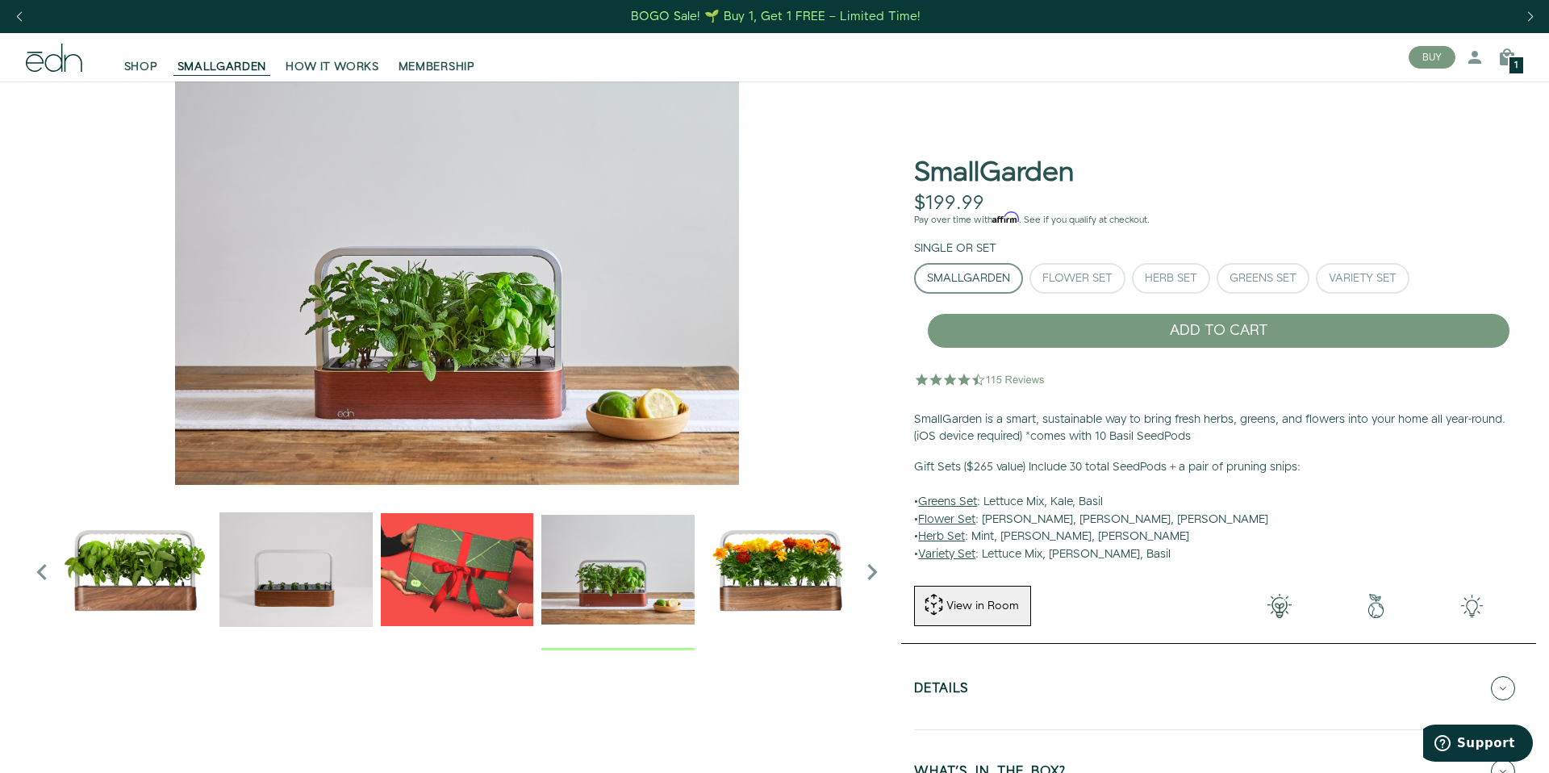
click at [746, 582] on img "5 / 6" at bounding box center [779, 569] width 153 height 153
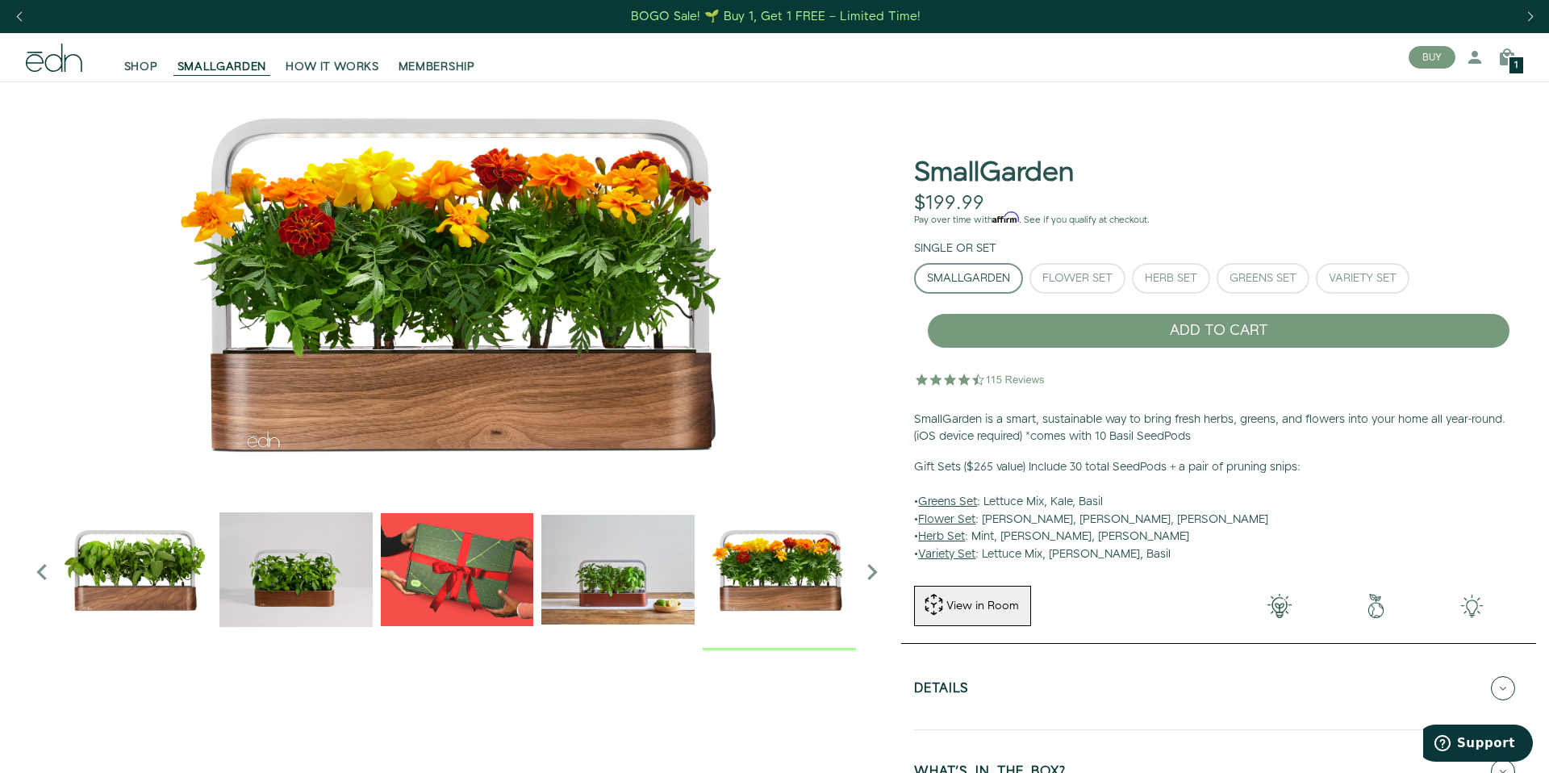
click at [620, 588] on img "4 / 6" at bounding box center [617, 569] width 153 height 153
click at [157, 65] on link "SHOP" at bounding box center [141, 58] width 53 height 36
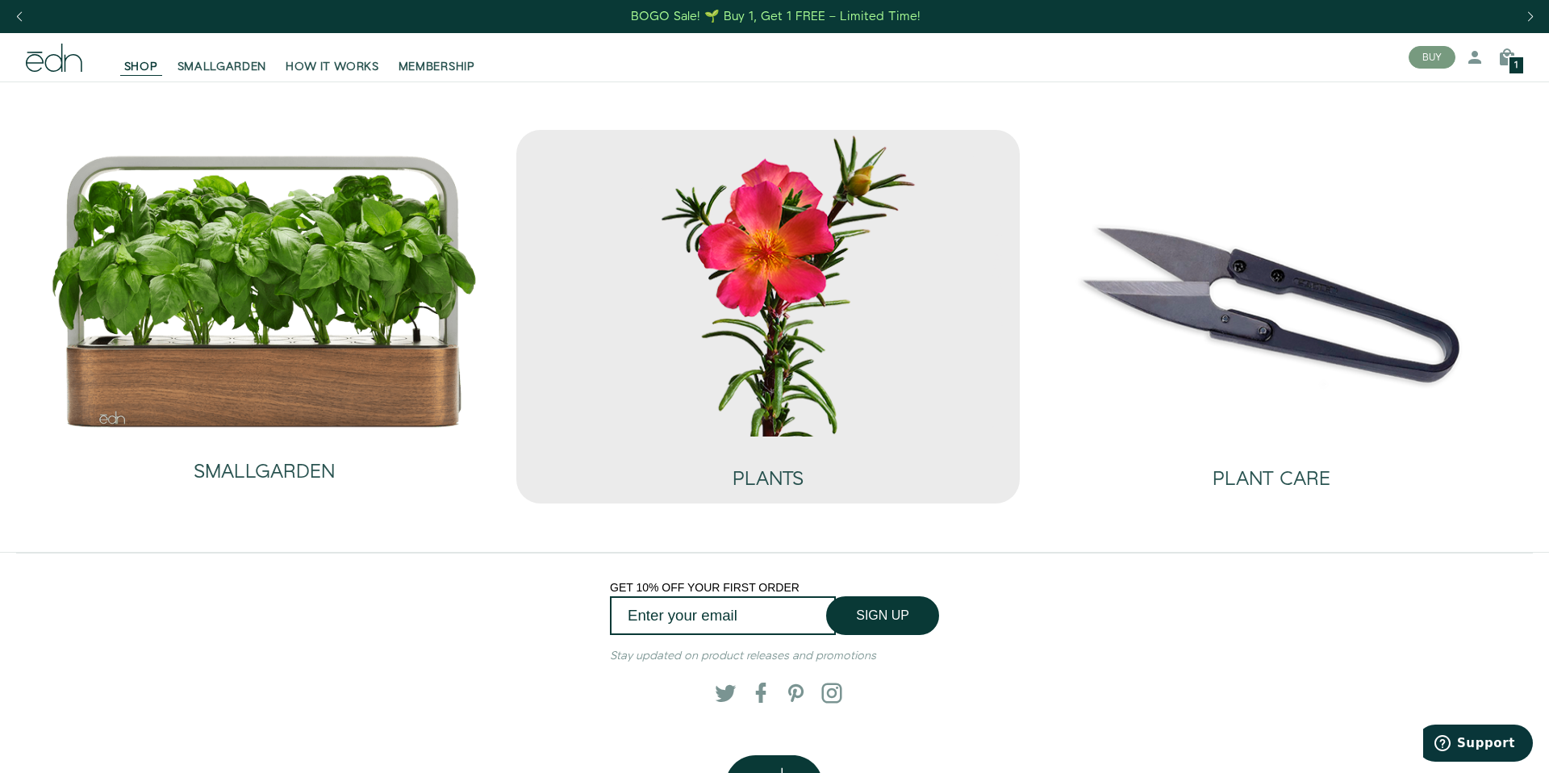
click at [619, 268] on img at bounding box center [768, 283] width 478 height 307
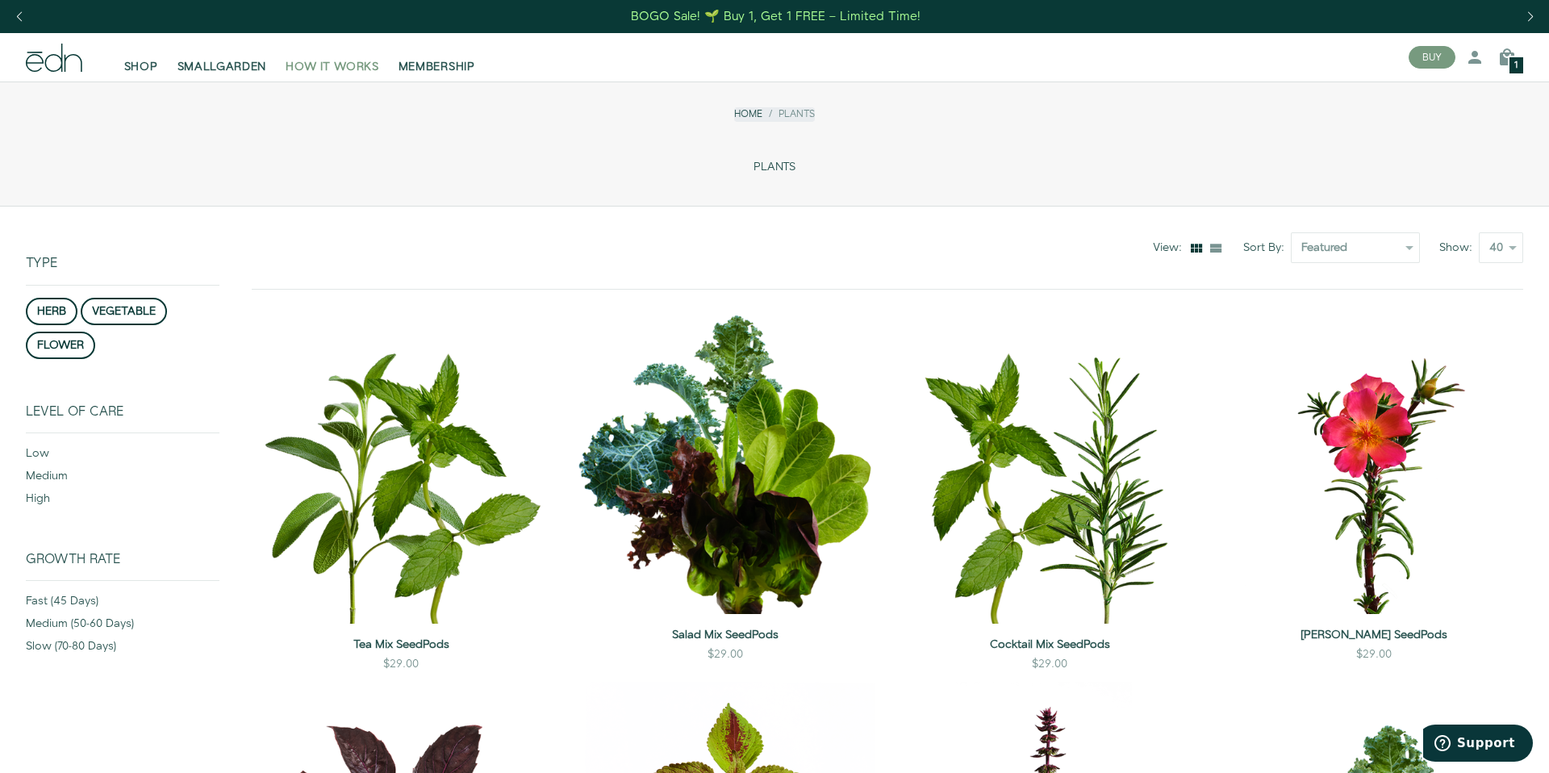
click at [344, 64] on span "HOW IT WORKS" at bounding box center [332, 67] width 93 height 16
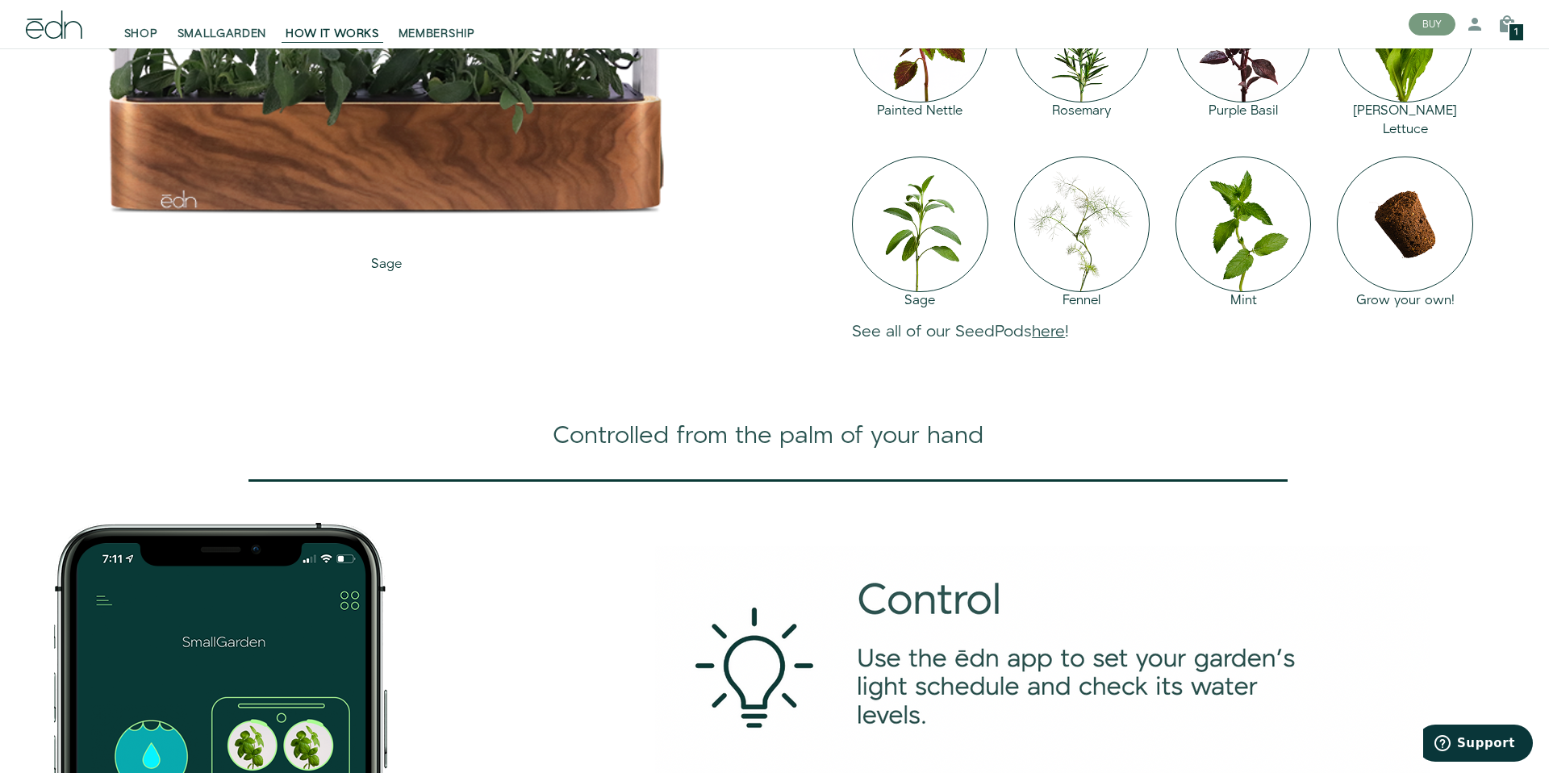
scroll to position [1854, 0]
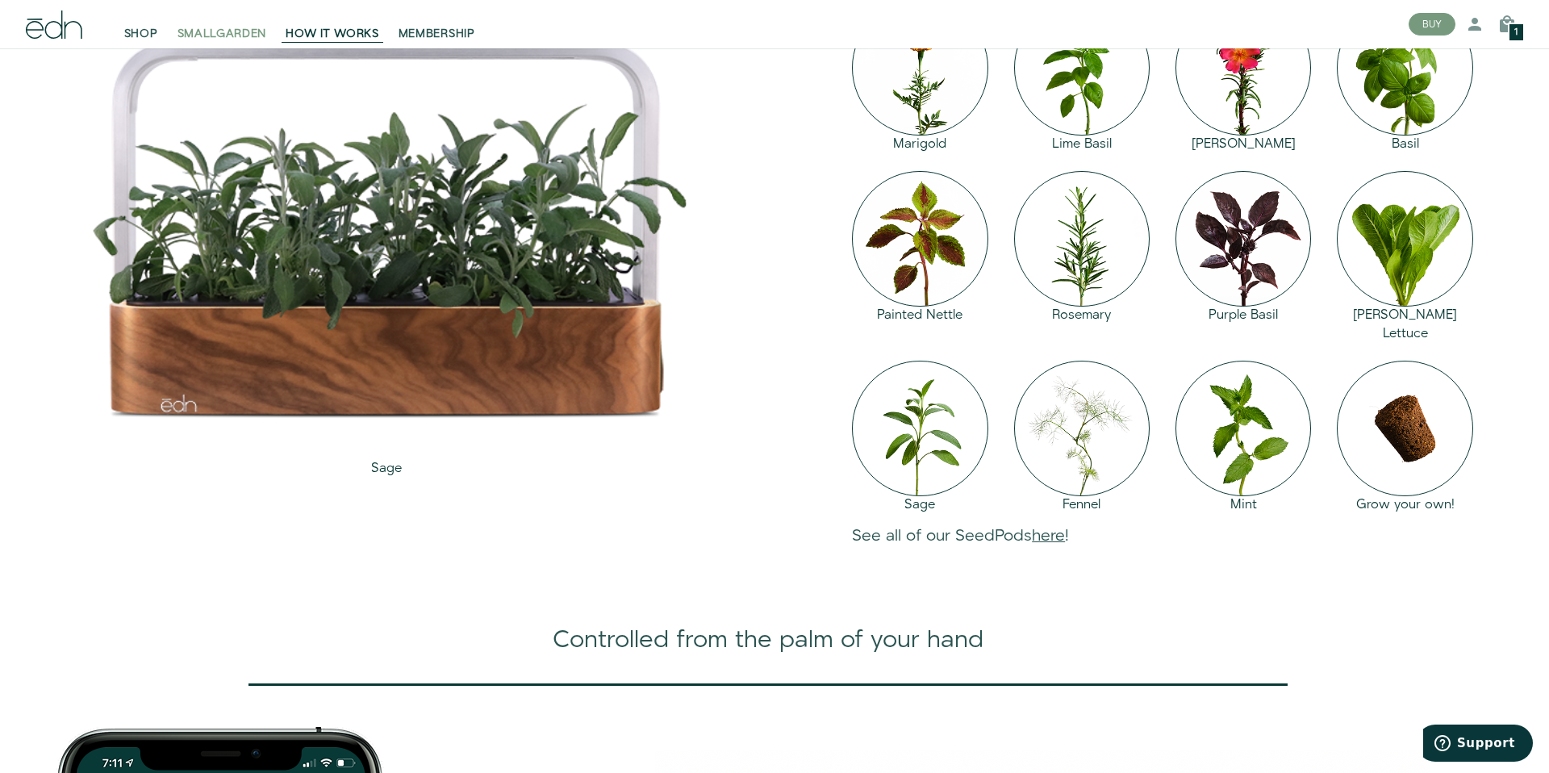
click at [203, 30] on span "SMALLGARDEN" at bounding box center [223, 34] width 90 height 16
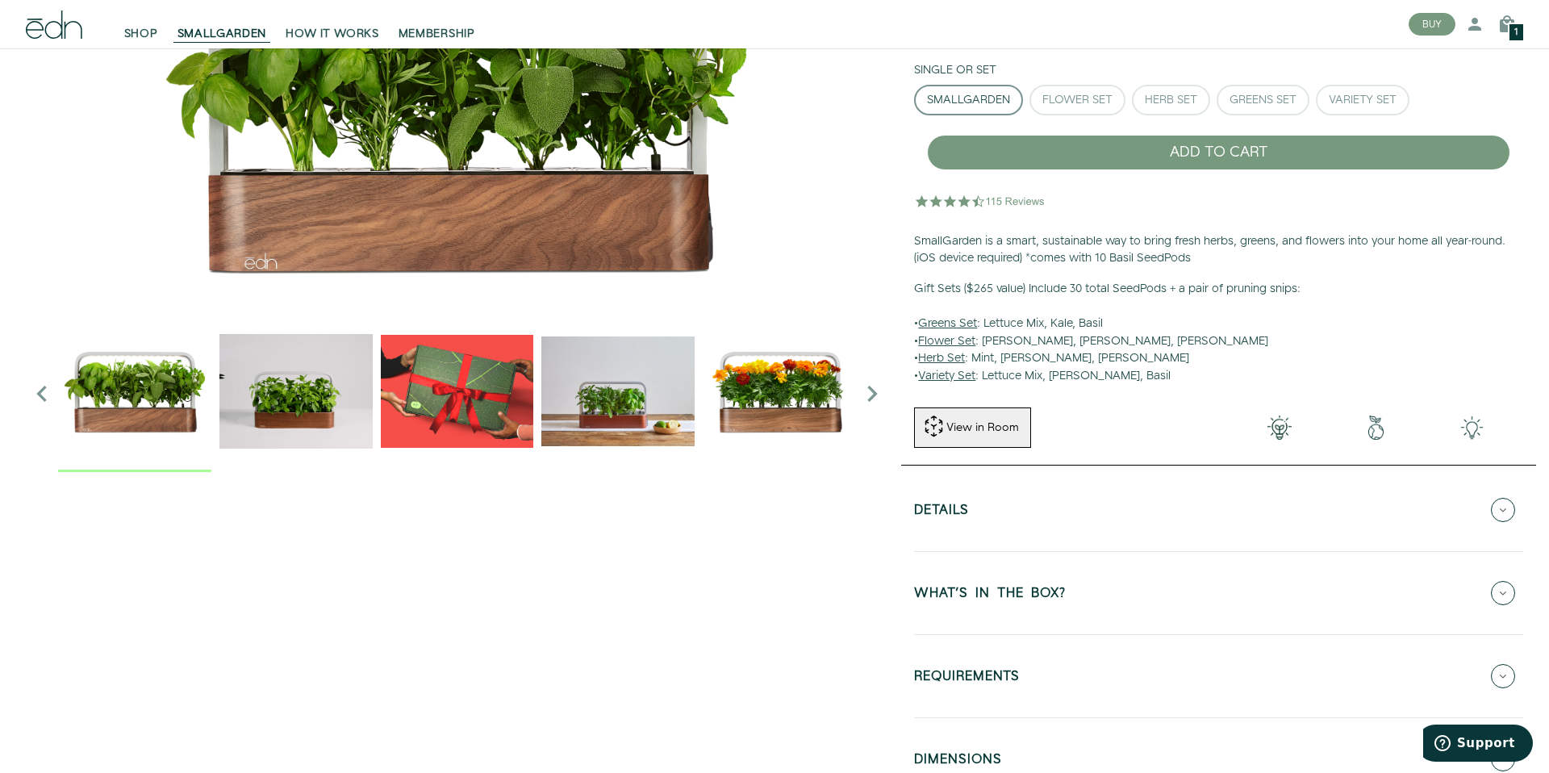
scroll to position [222, 0]
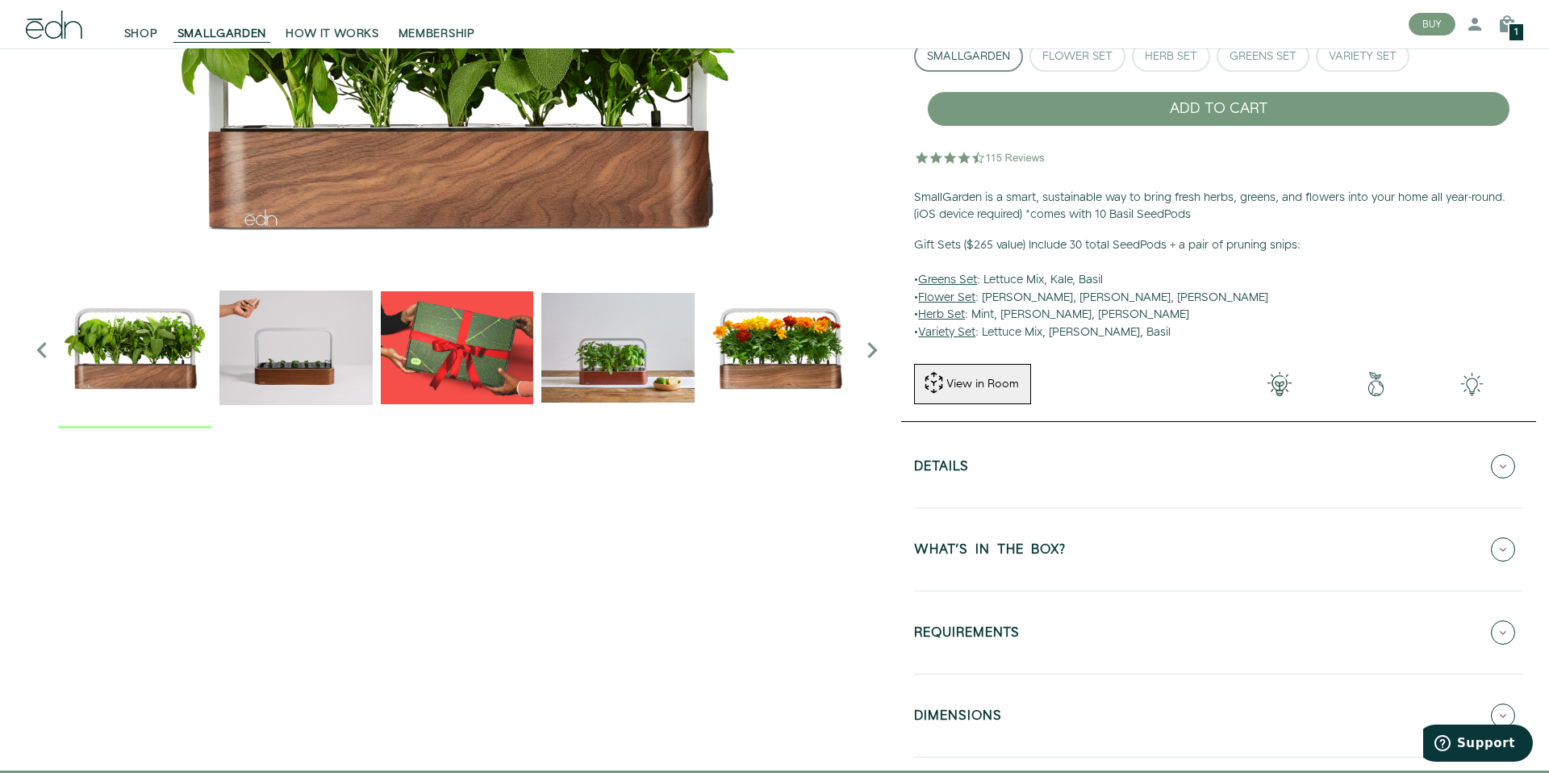
click at [1139, 453] on button "Details" at bounding box center [1218, 466] width 609 height 56
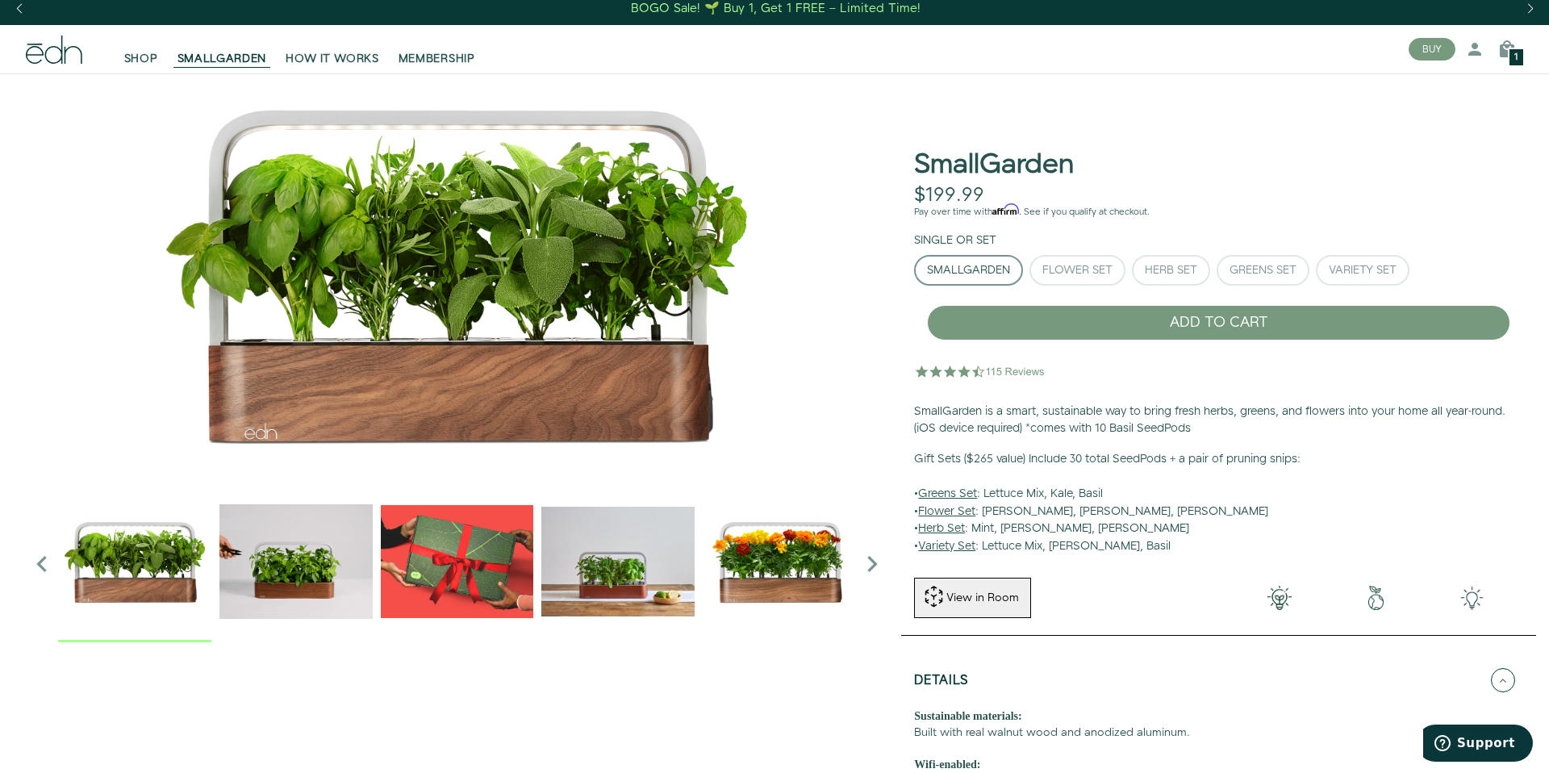
scroll to position [0, 0]
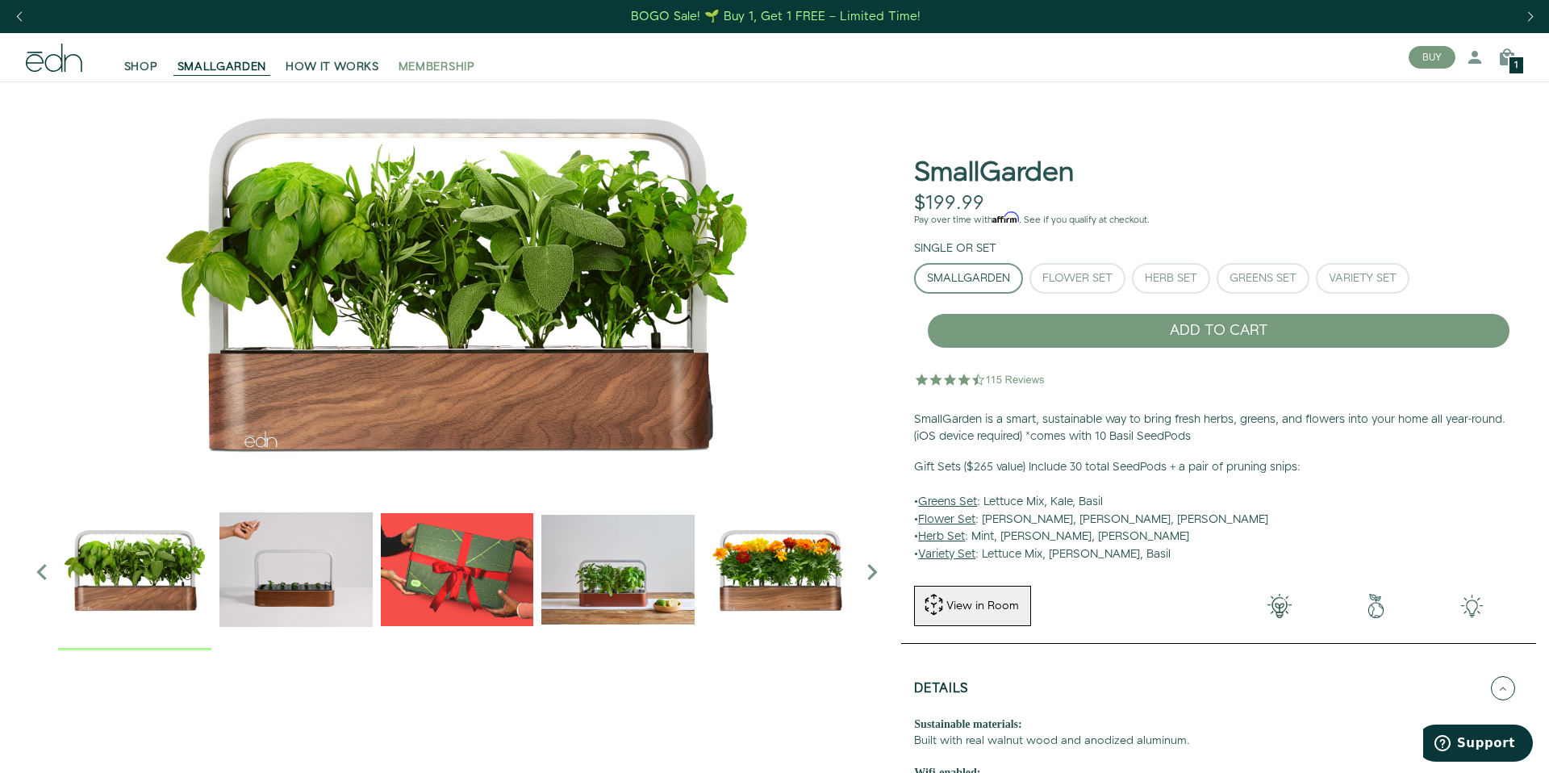
click at [454, 65] on span "MEMBERSHIP" at bounding box center [437, 67] width 77 height 16
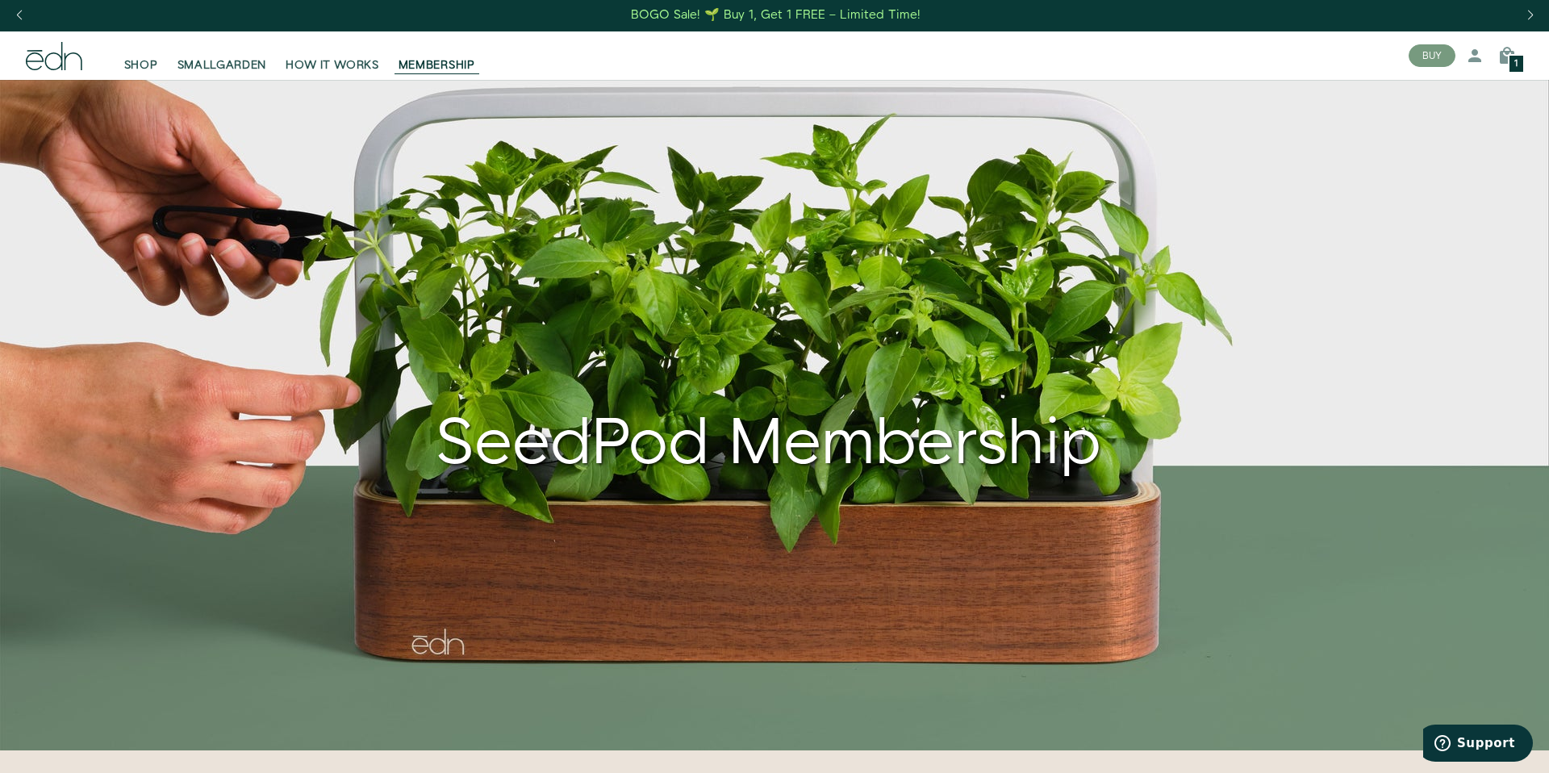
scroll to position [2, 0]
click at [65, 51] on icon at bounding box center [54, 56] width 56 height 28
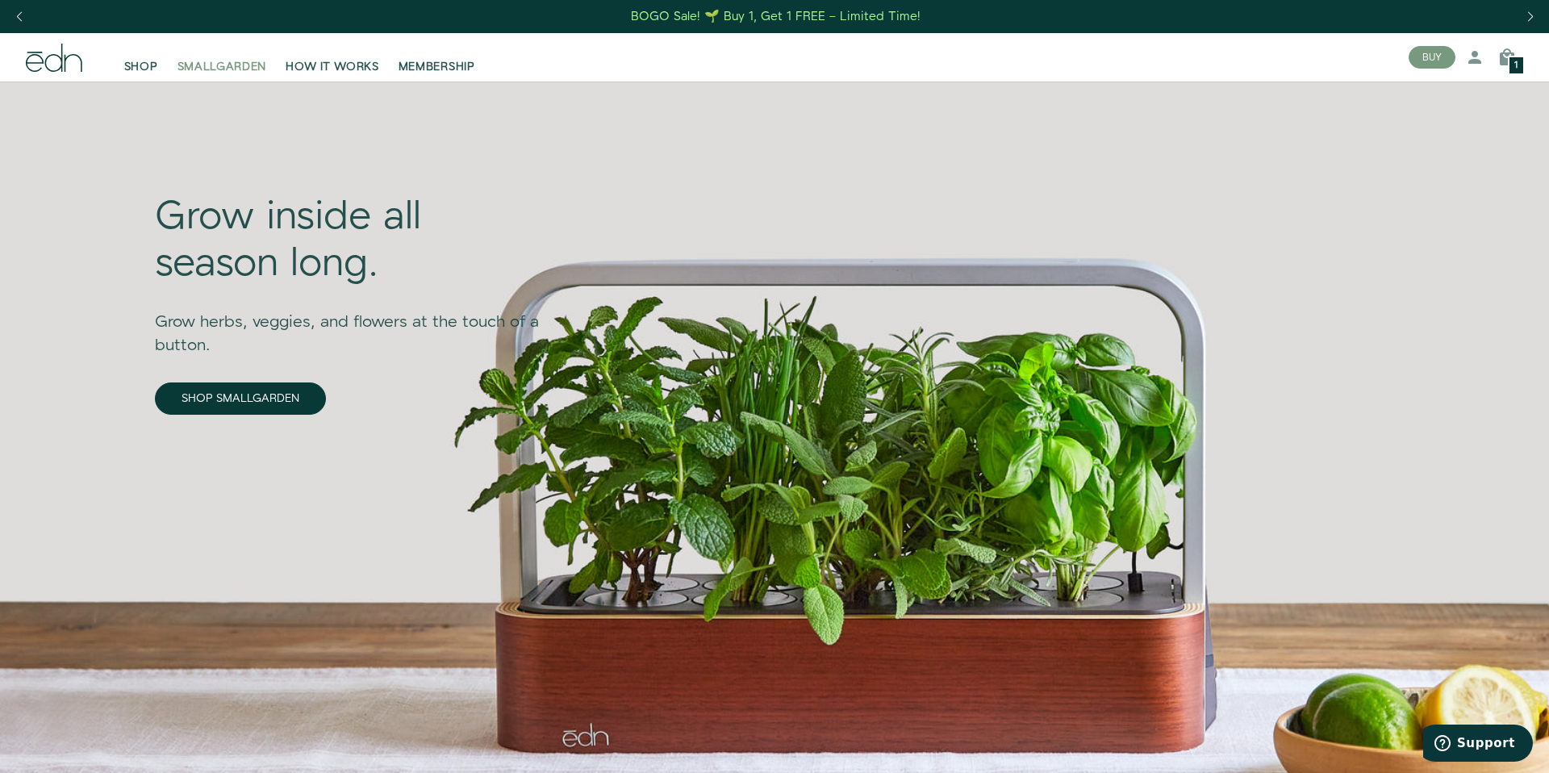
click at [199, 69] on span "SMALLGARDEN" at bounding box center [223, 67] width 90 height 16
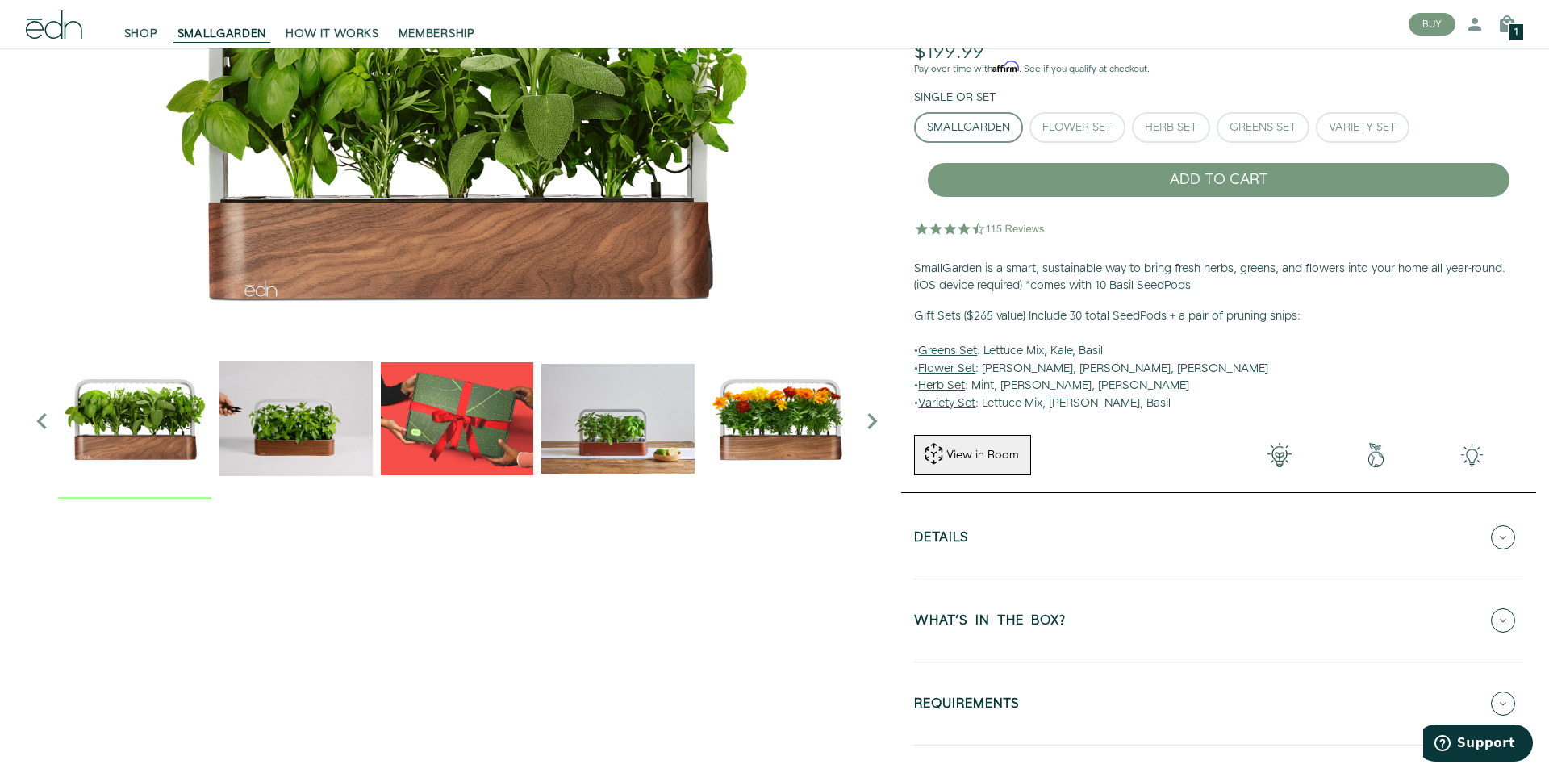
scroll to position [173, 0]
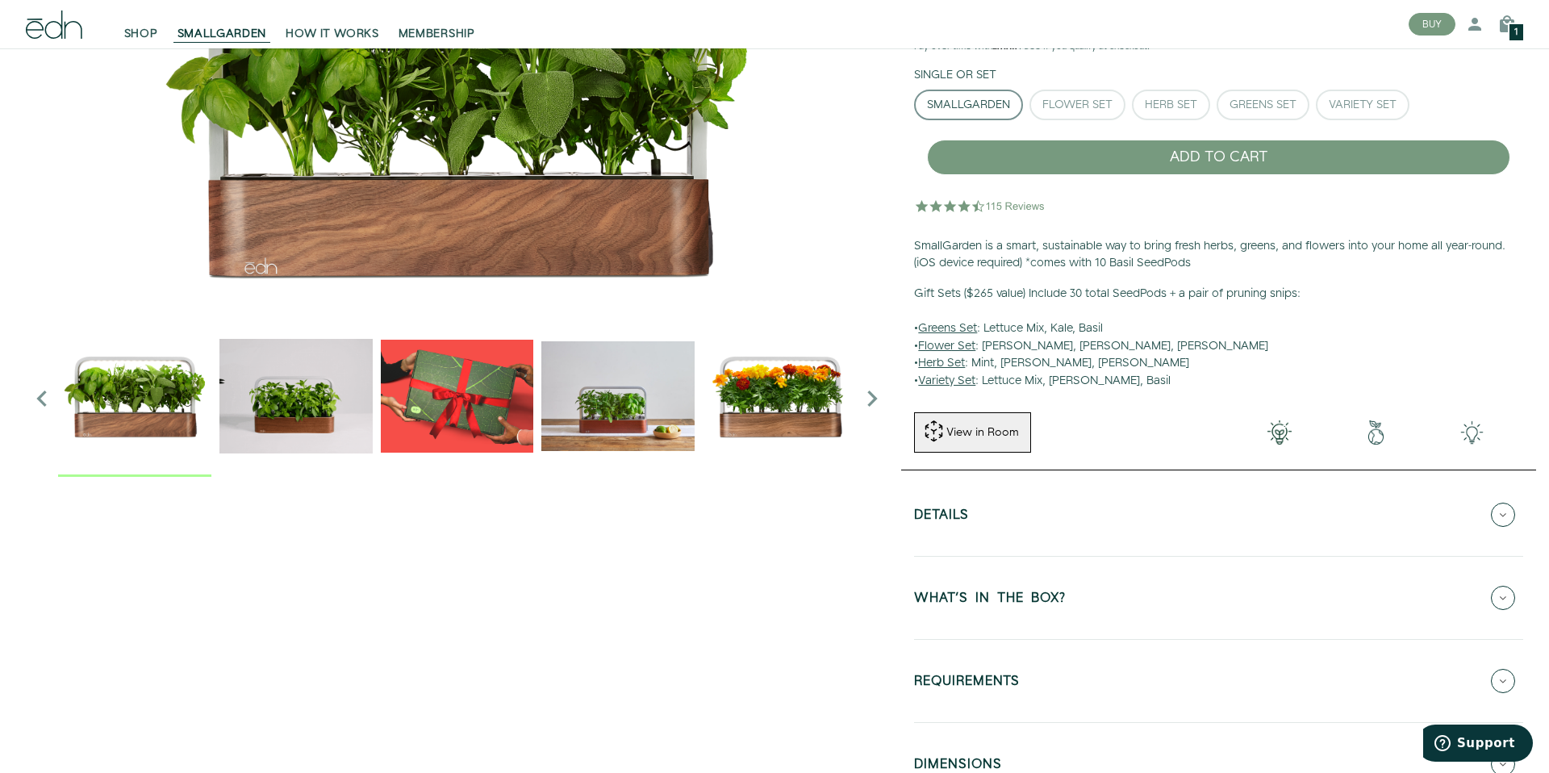
click at [991, 512] on button "Details" at bounding box center [1218, 515] width 609 height 56
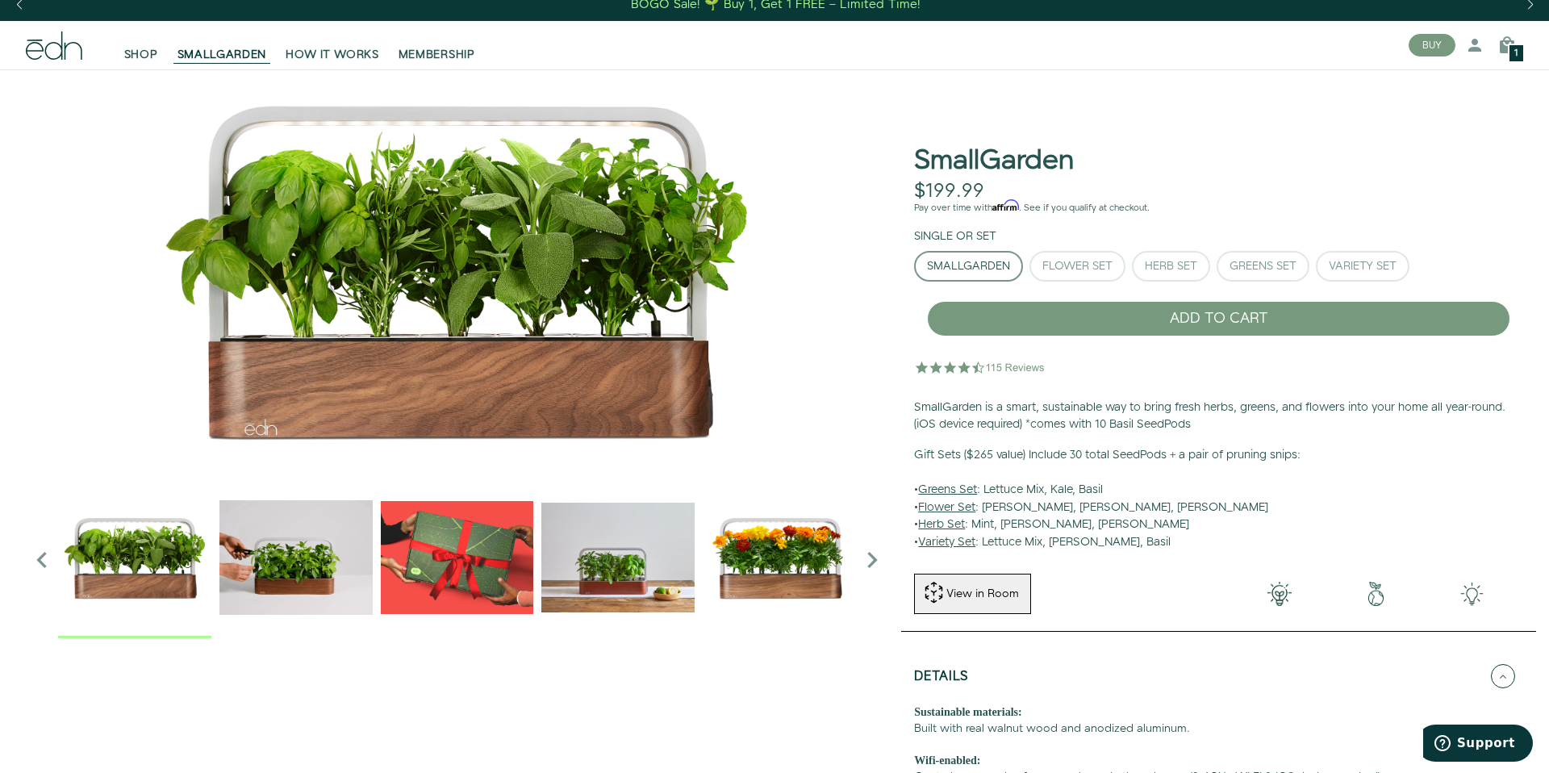
scroll to position [0, 0]
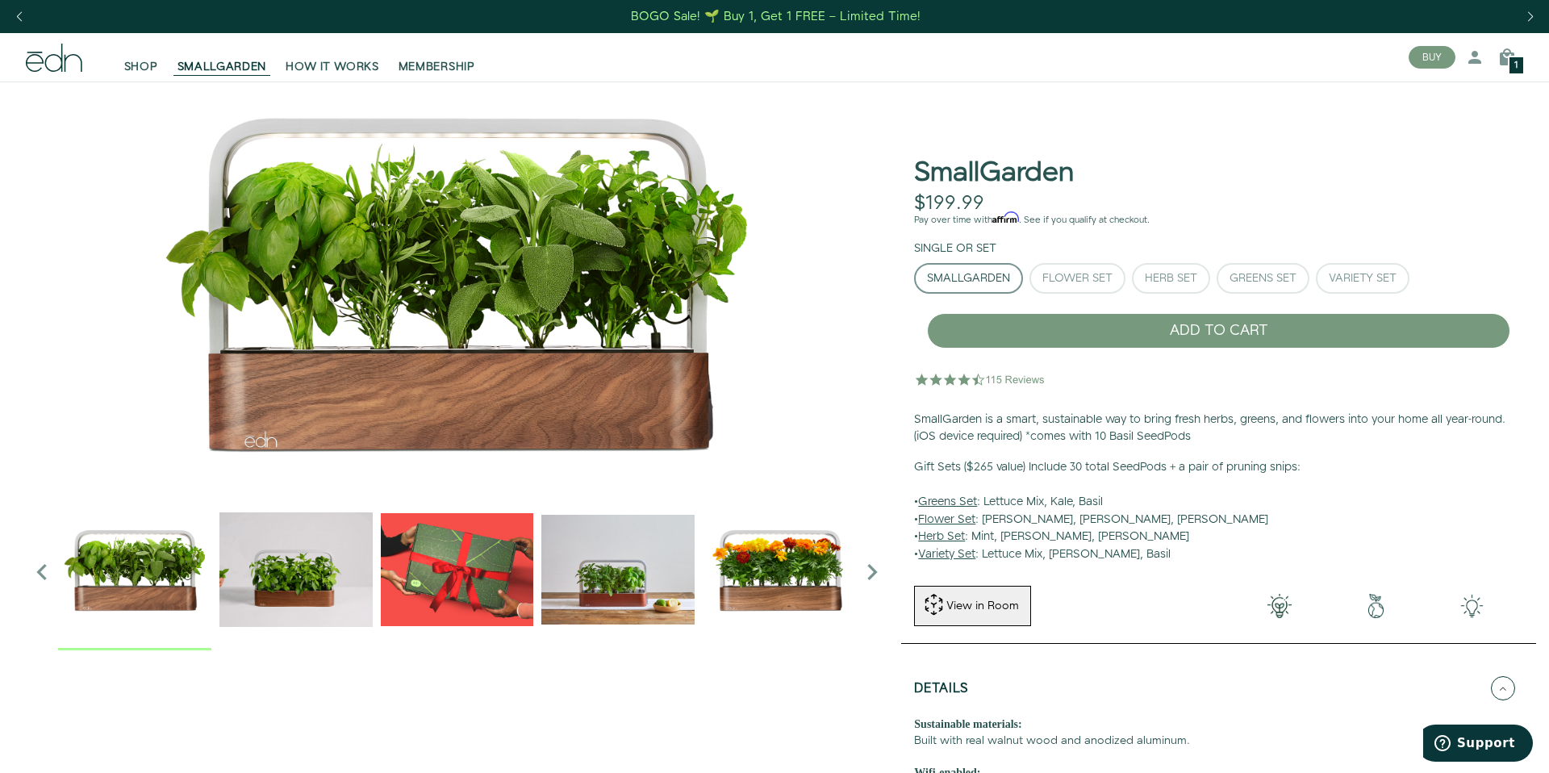
click at [327, 575] on img "2 / 6" at bounding box center [295, 569] width 153 height 153
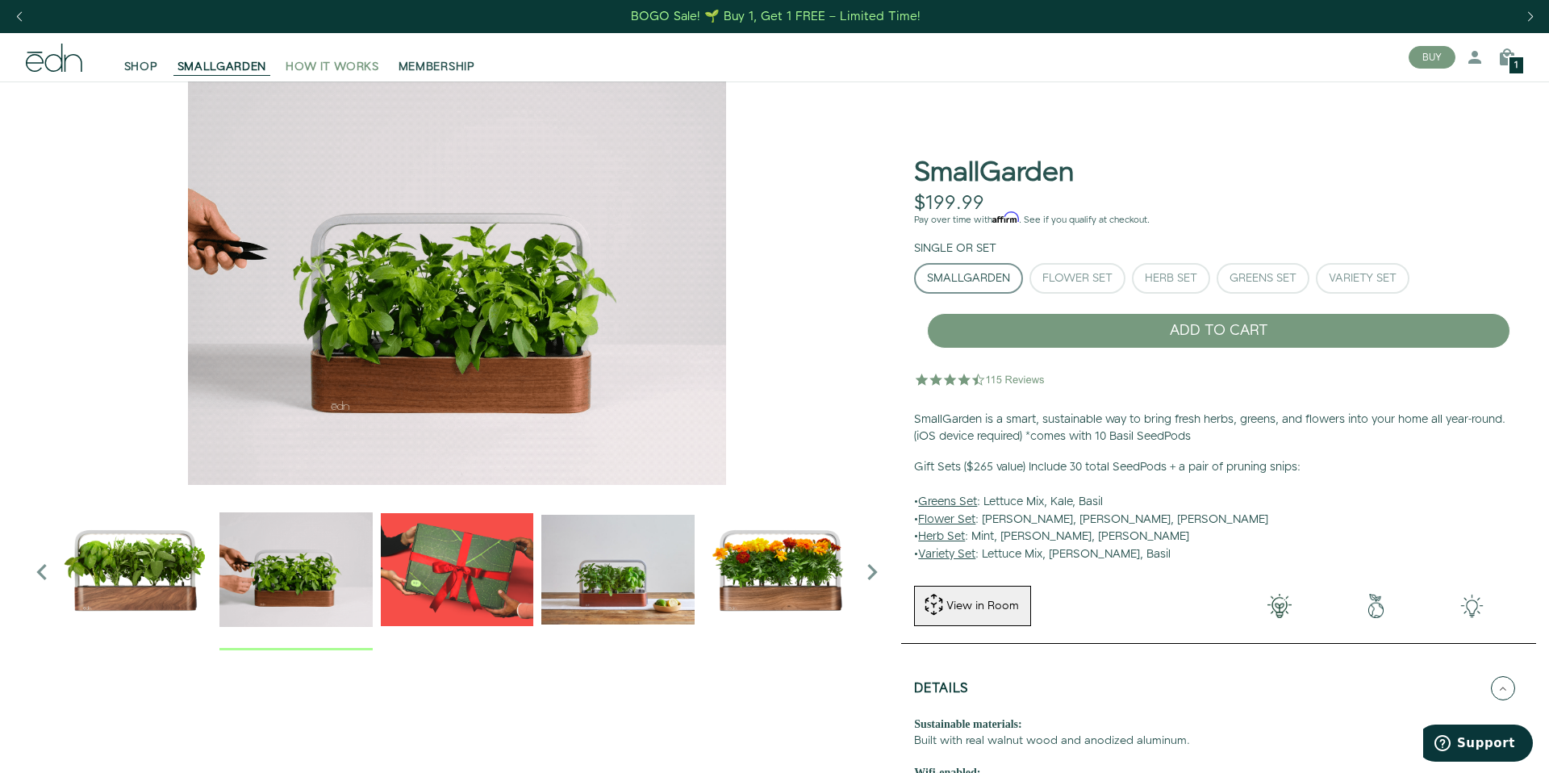
click at [342, 65] on span "HOW IT WORKS" at bounding box center [332, 67] width 93 height 16
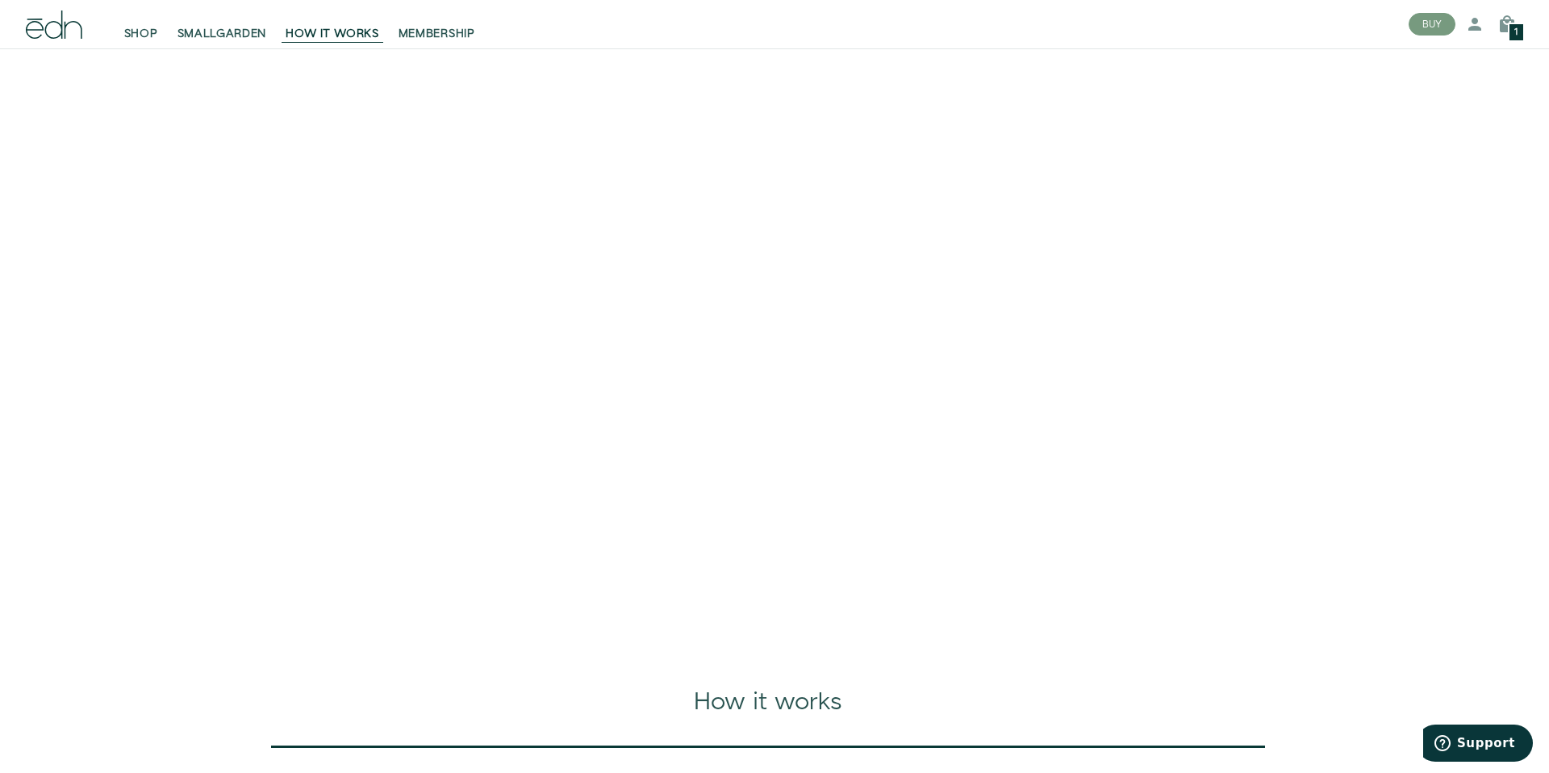
scroll to position [191, 0]
click at [184, 31] on span "SMALLGARDEN" at bounding box center [223, 34] width 90 height 16
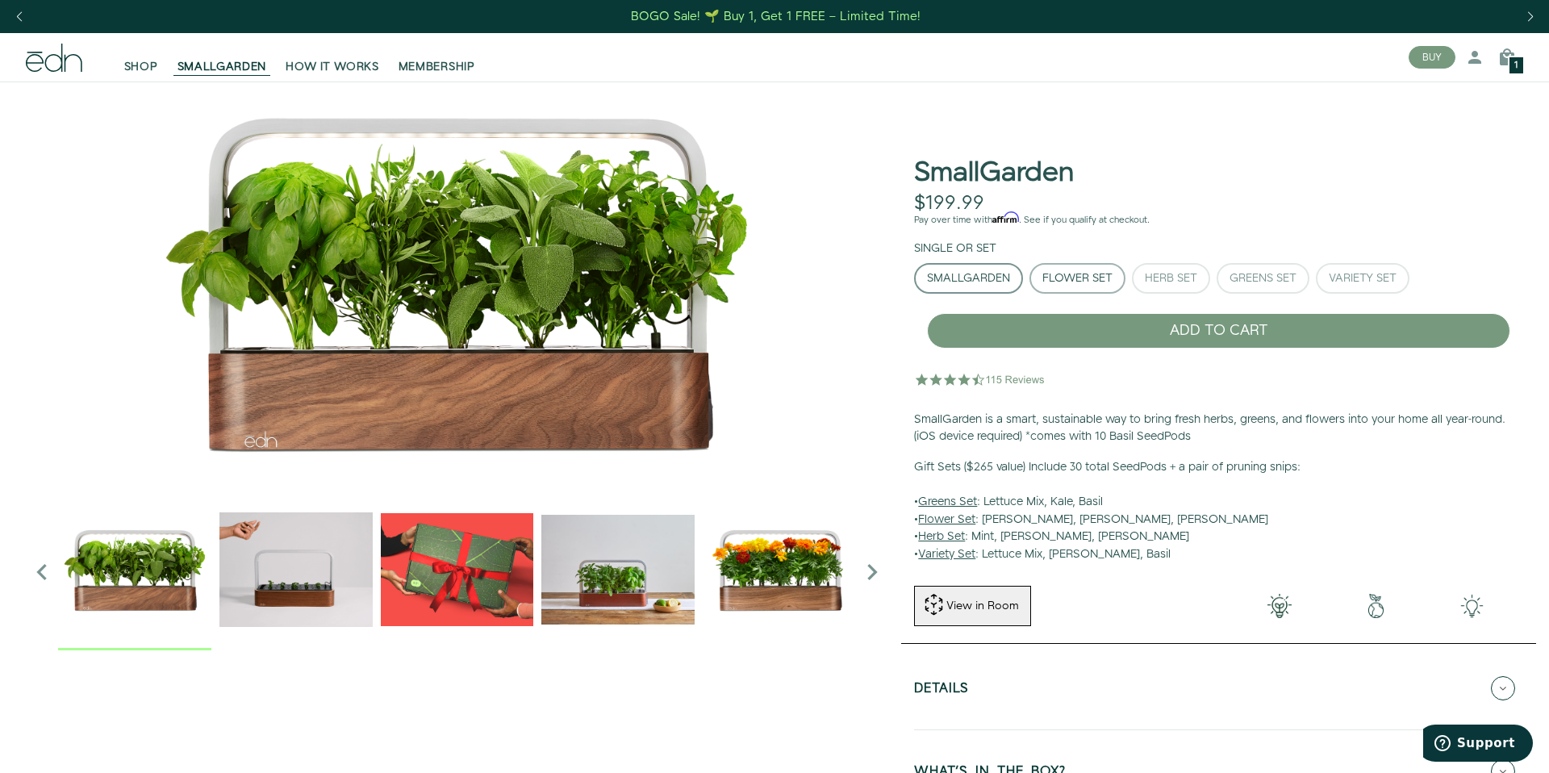
click at [1061, 290] on button "Flower Set" at bounding box center [1078, 278] width 96 height 31
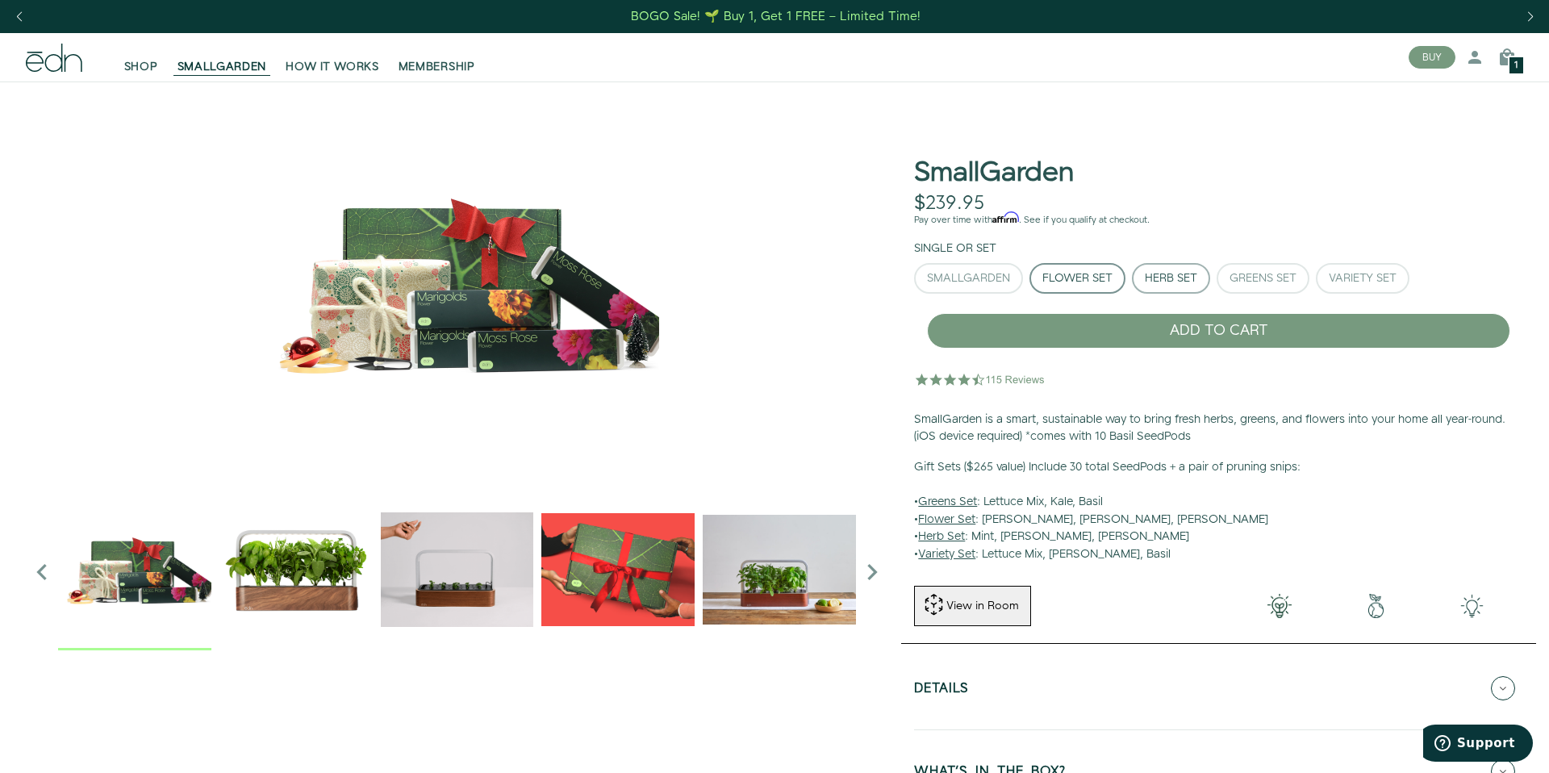
click at [1194, 281] on div "Herb Set" at bounding box center [1171, 278] width 52 height 11
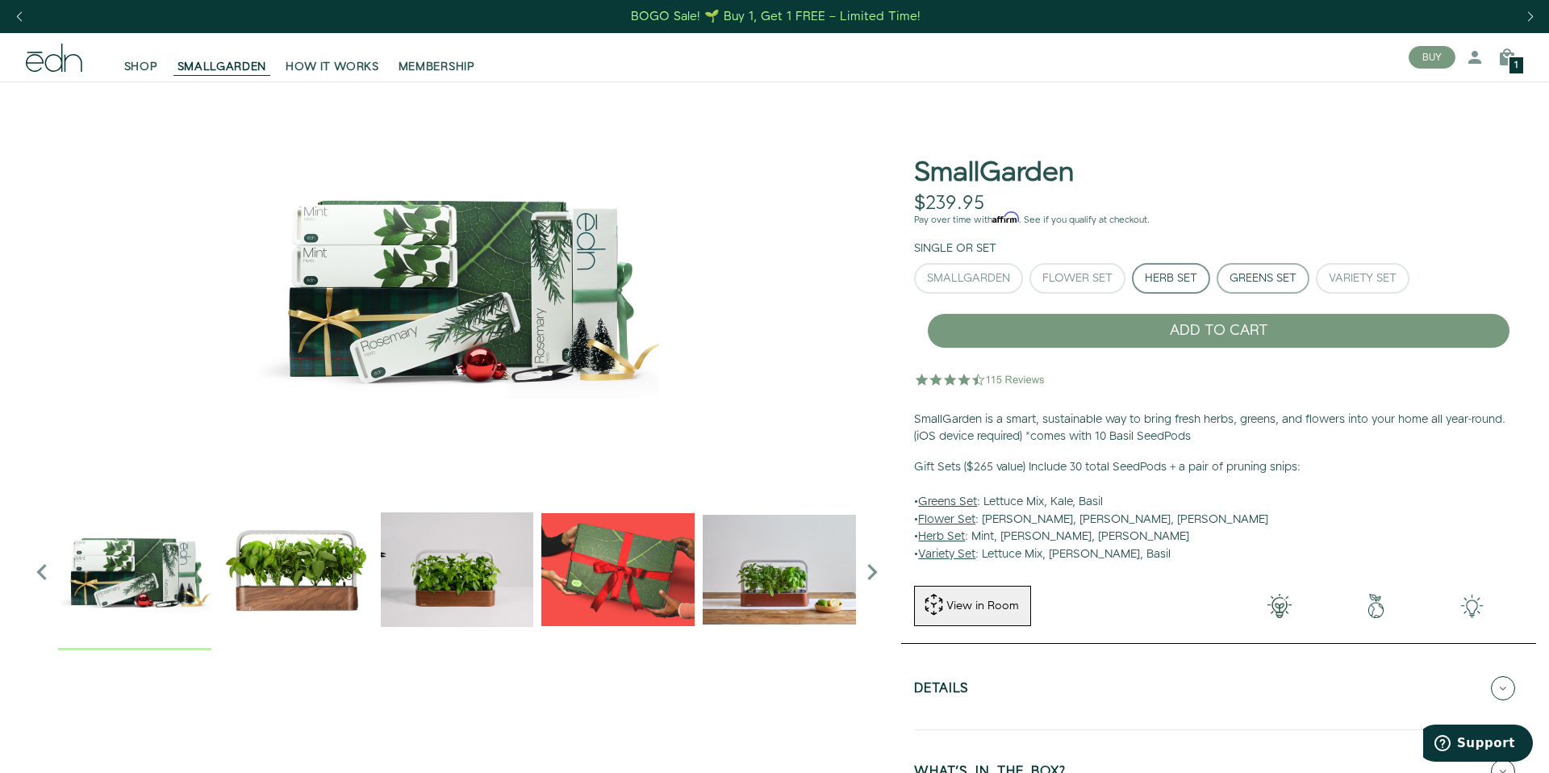
click at [1254, 274] on div "Greens Set" at bounding box center [1263, 278] width 67 height 11
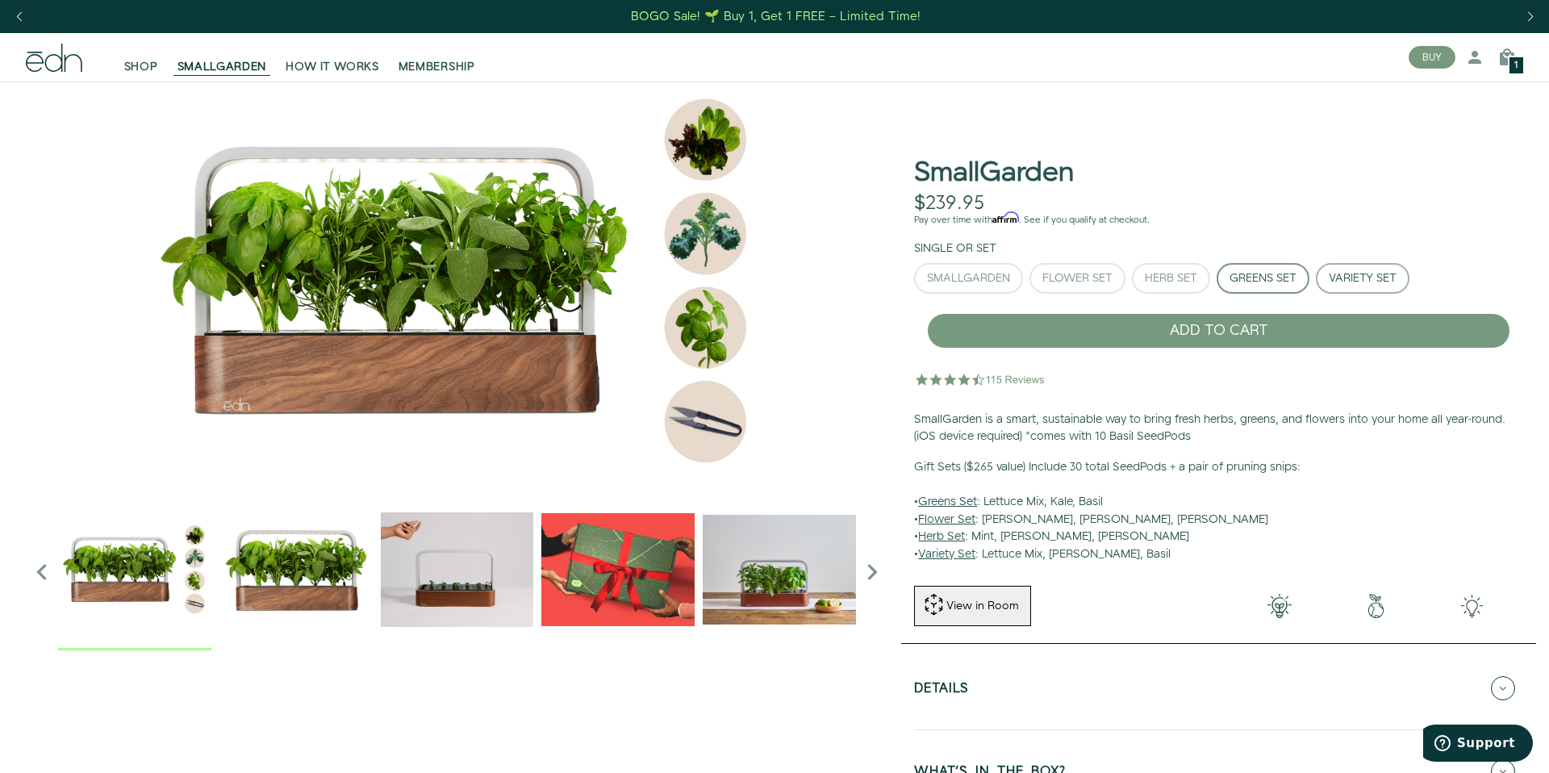
click at [1365, 273] on div "Variety Set" at bounding box center [1363, 278] width 68 height 11
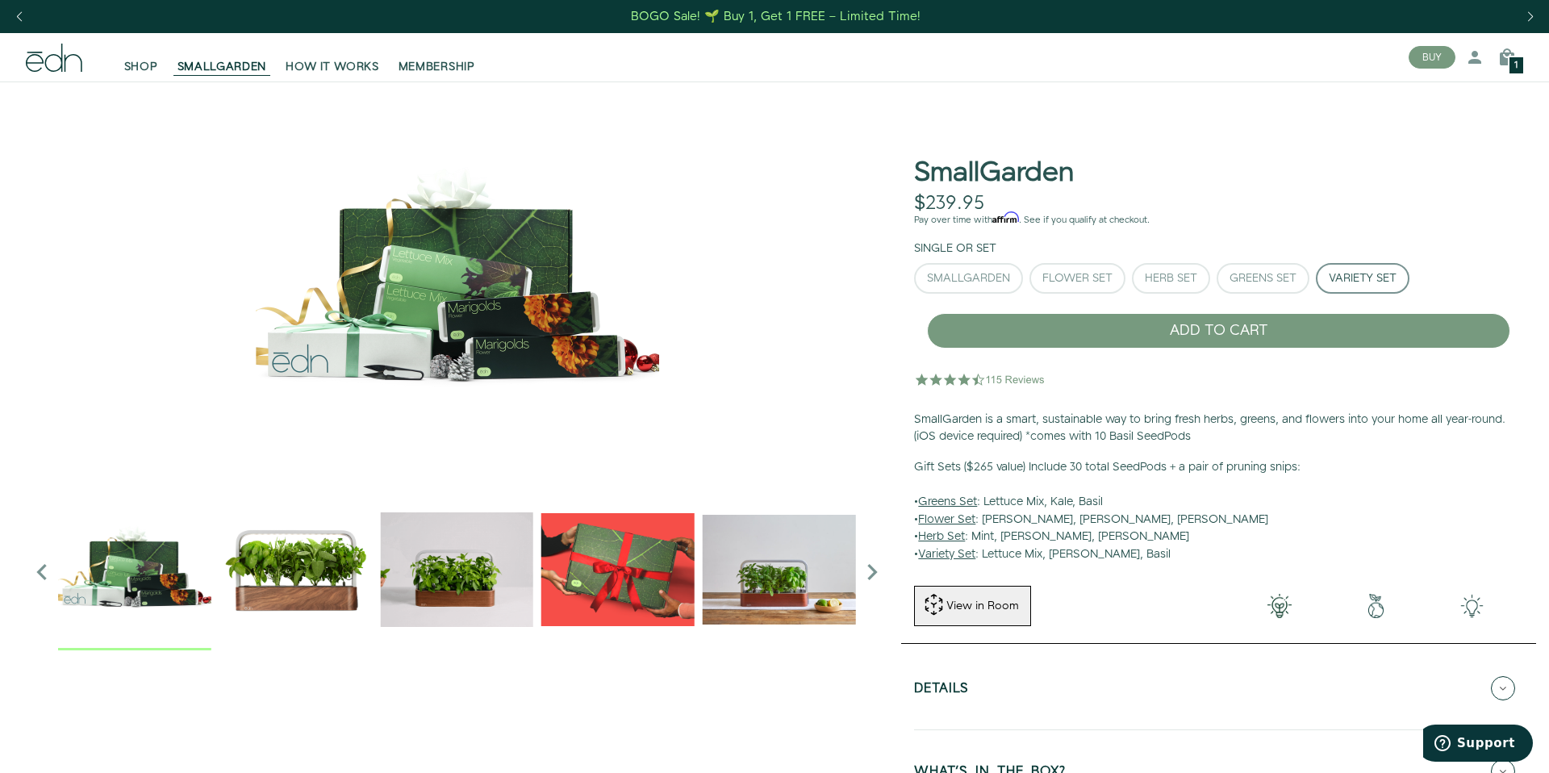
click at [671, 545] on img "3 / 6" at bounding box center [617, 569] width 153 height 153
click at [586, 515] on img "3 / 6" at bounding box center [617, 569] width 153 height 153
click at [582, 538] on img "3 / 6" at bounding box center [617, 569] width 153 height 153
click at [591, 543] on img "3 / 6" at bounding box center [617, 569] width 153 height 153
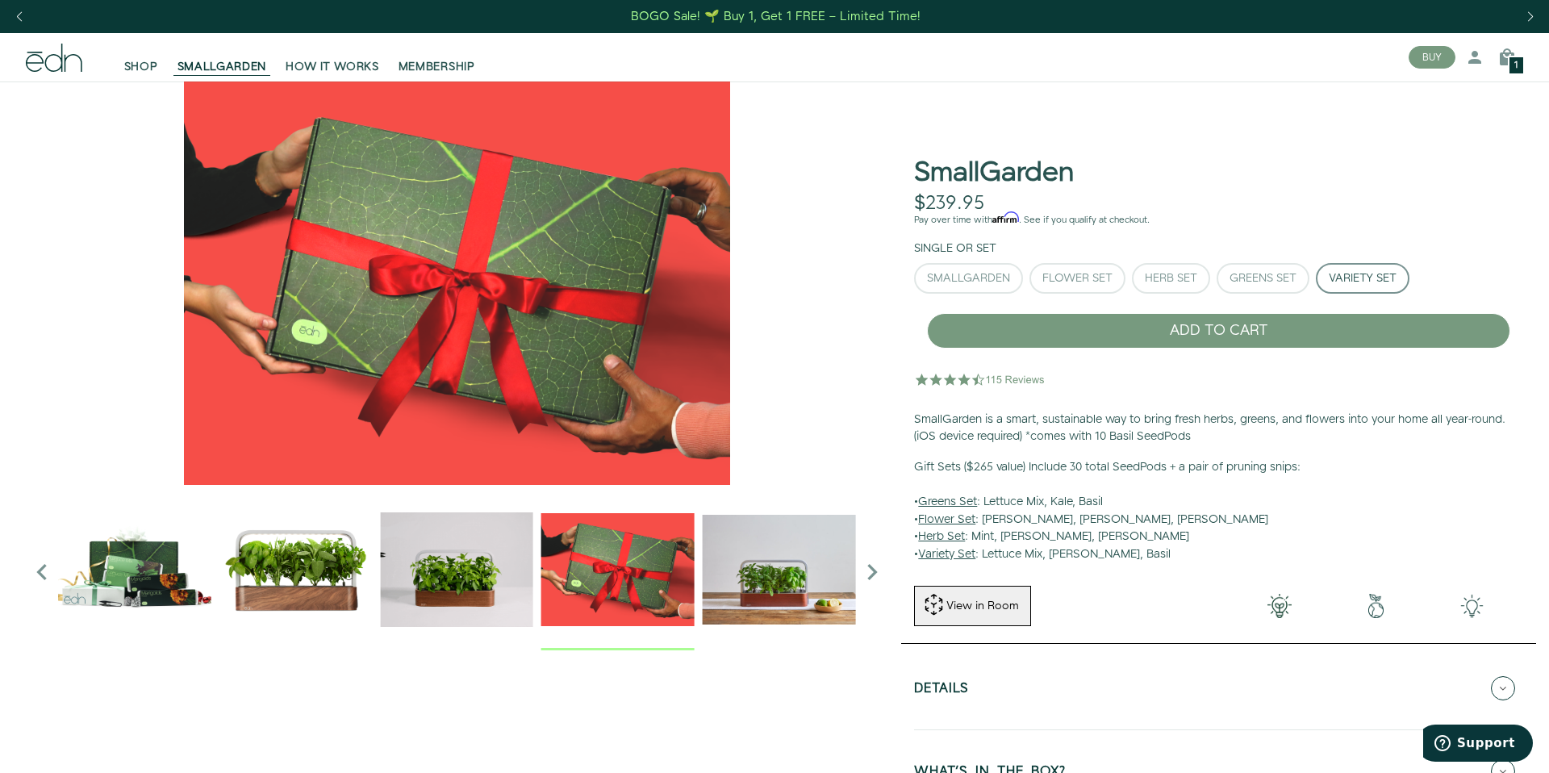
click at [334, 589] on img "1 / 6" at bounding box center [295, 569] width 153 height 153
click at [319, 571] on img "1 / 6" at bounding box center [295, 569] width 153 height 153
